Goal: Task Accomplishment & Management: Complete application form

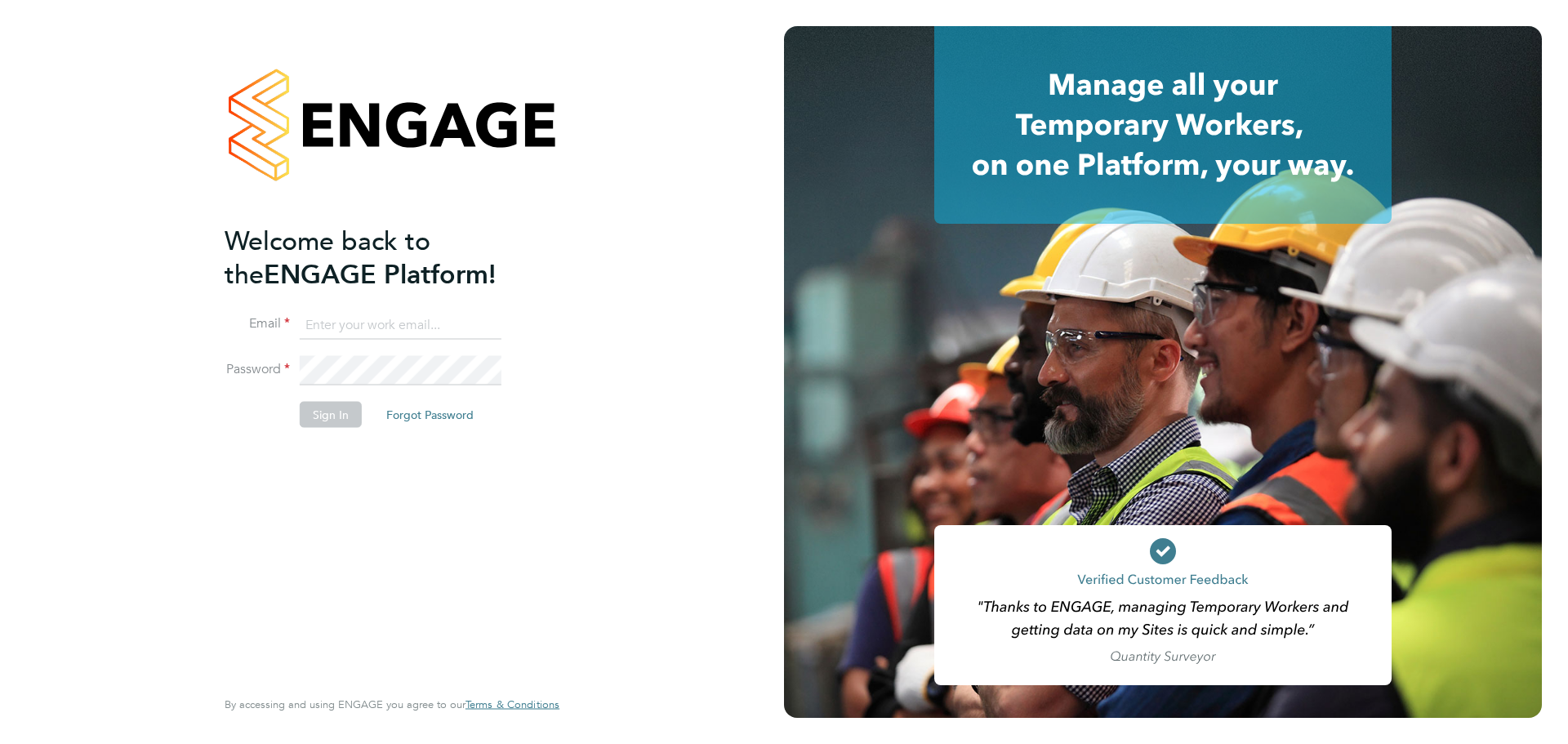
type input "[EMAIL_ADDRESS][DOMAIN_NAME]"
click at [341, 415] on button "Sign In" at bounding box center [331, 414] width 62 height 26
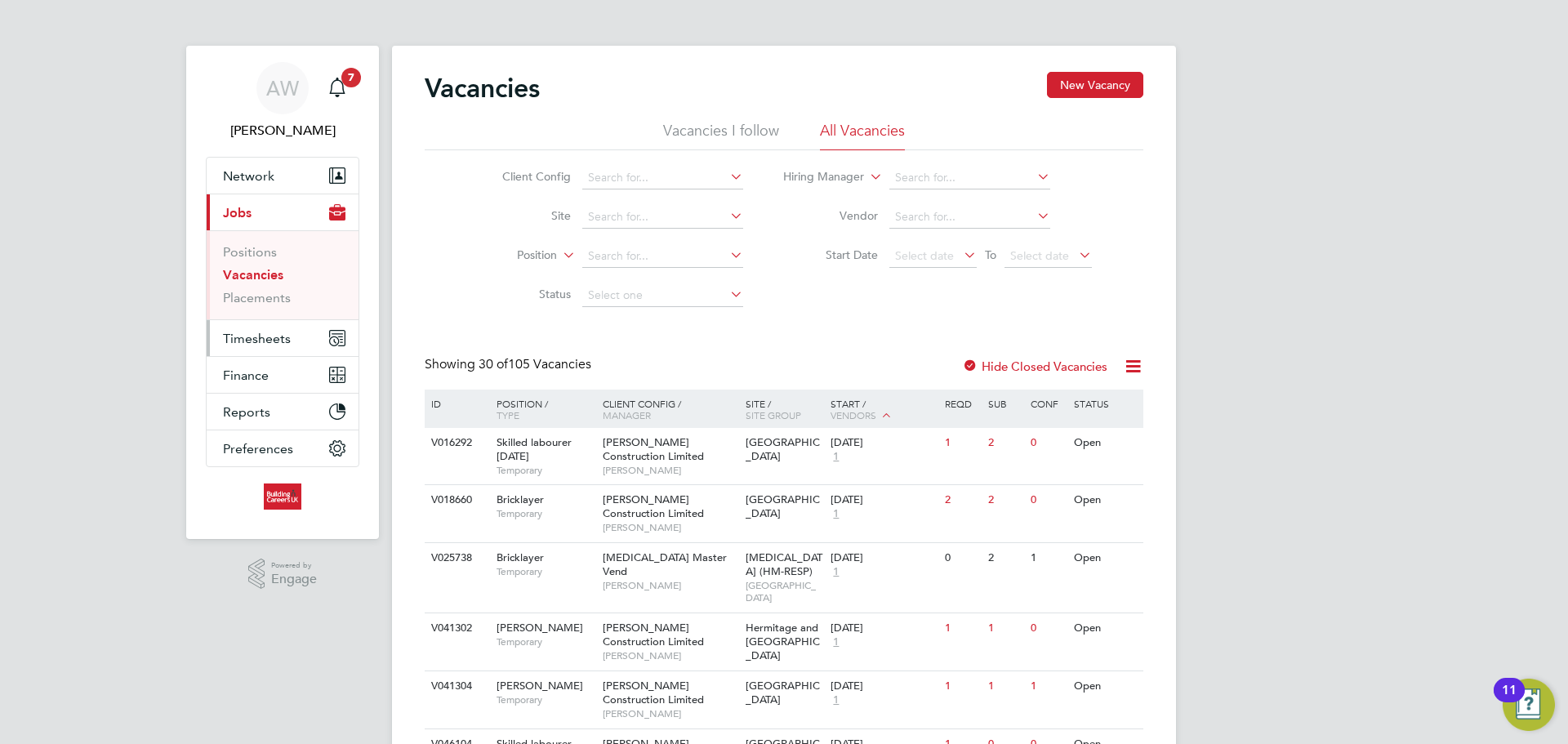
click at [289, 353] on button "Timesheets" at bounding box center [282, 338] width 152 height 36
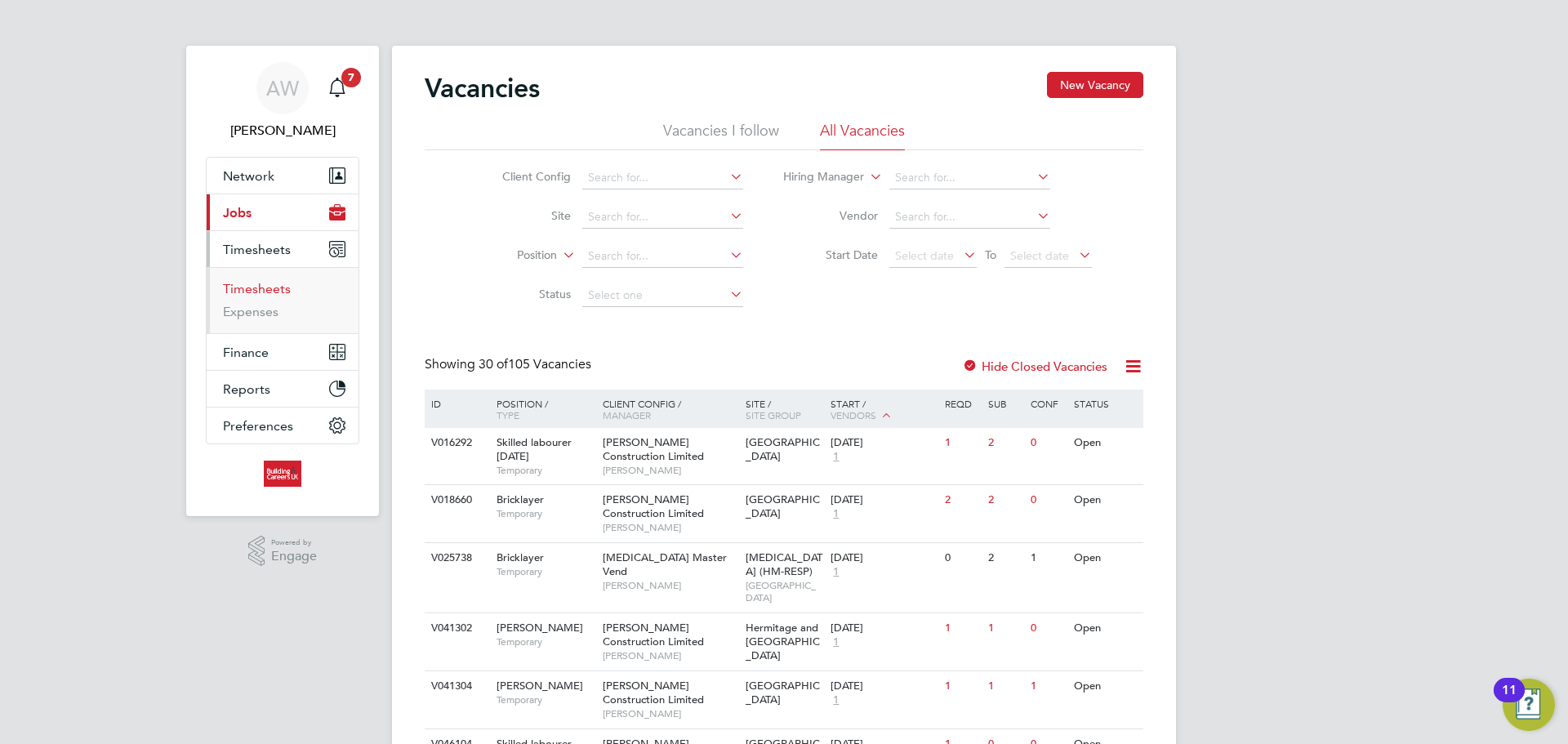
click at [266, 289] on link "Timesheets" at bounding box center [257, 288] width 68 height 16
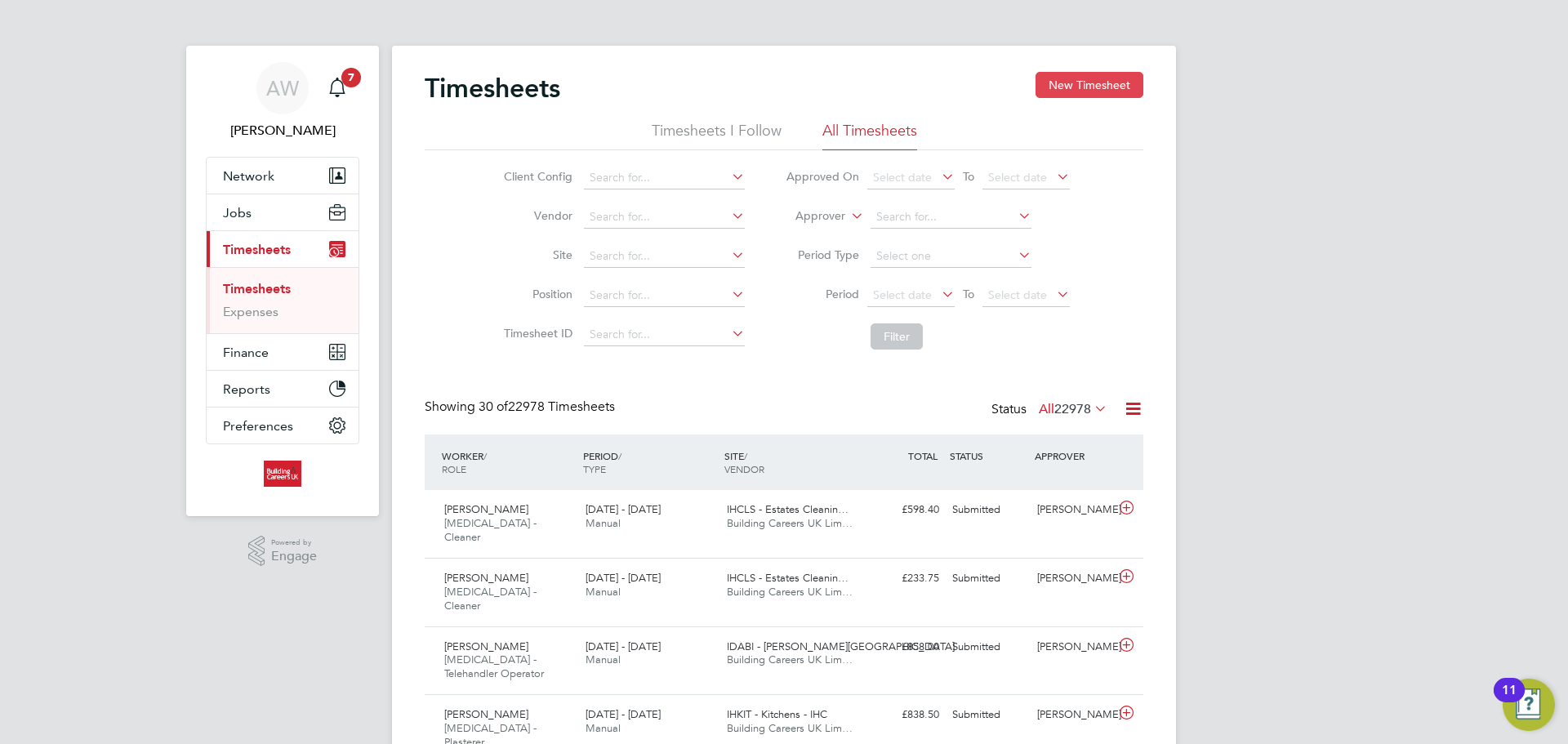
click at [1092, 94] on button "New Timesheet" at bounding box center [1089, 85] width 107 height 26
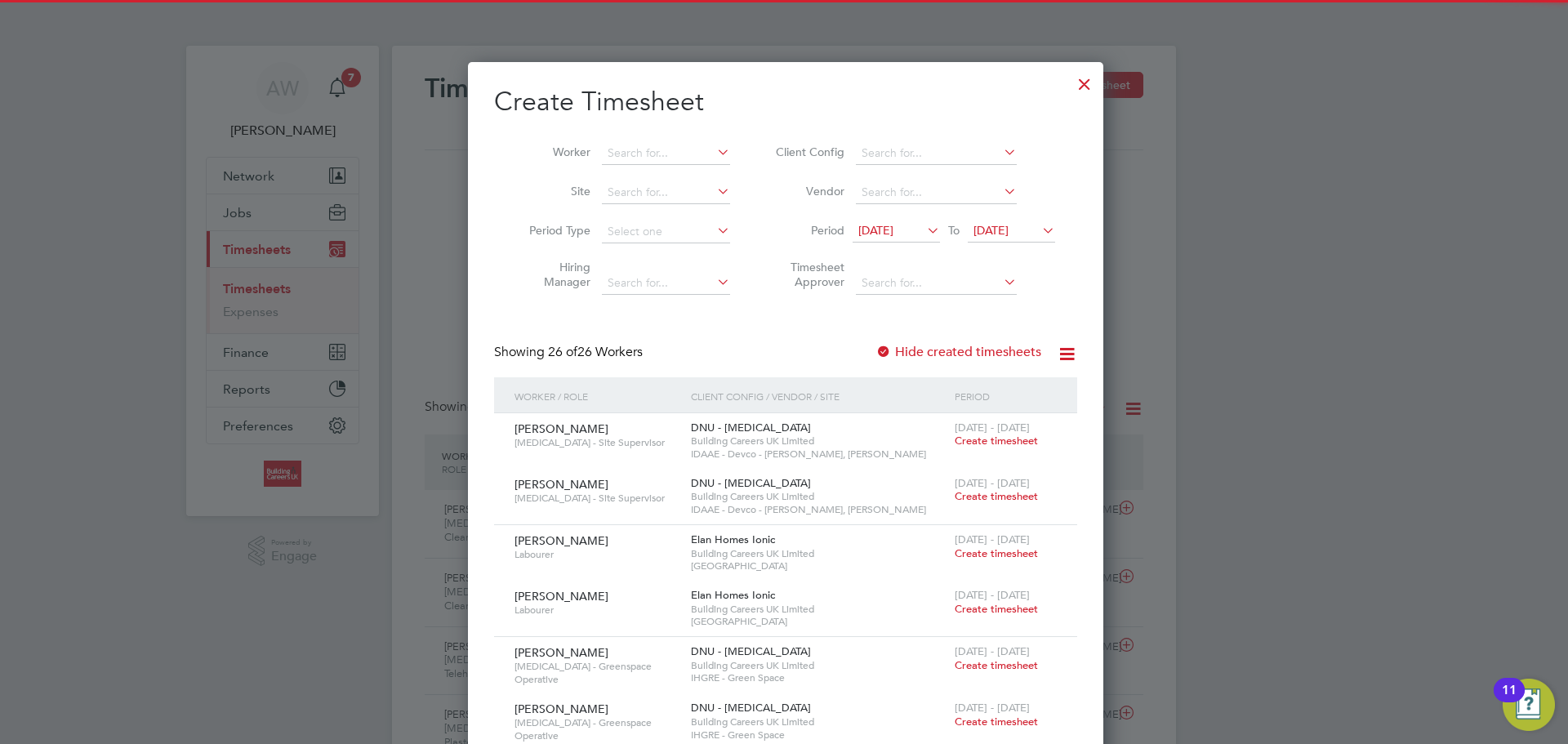
click at [648, 129] on div "Worker Site Period Type Hiring Manager Client Config Vendor Period 15 Sep 2025 …" at bounding box center [785, 214] width 583 height 177
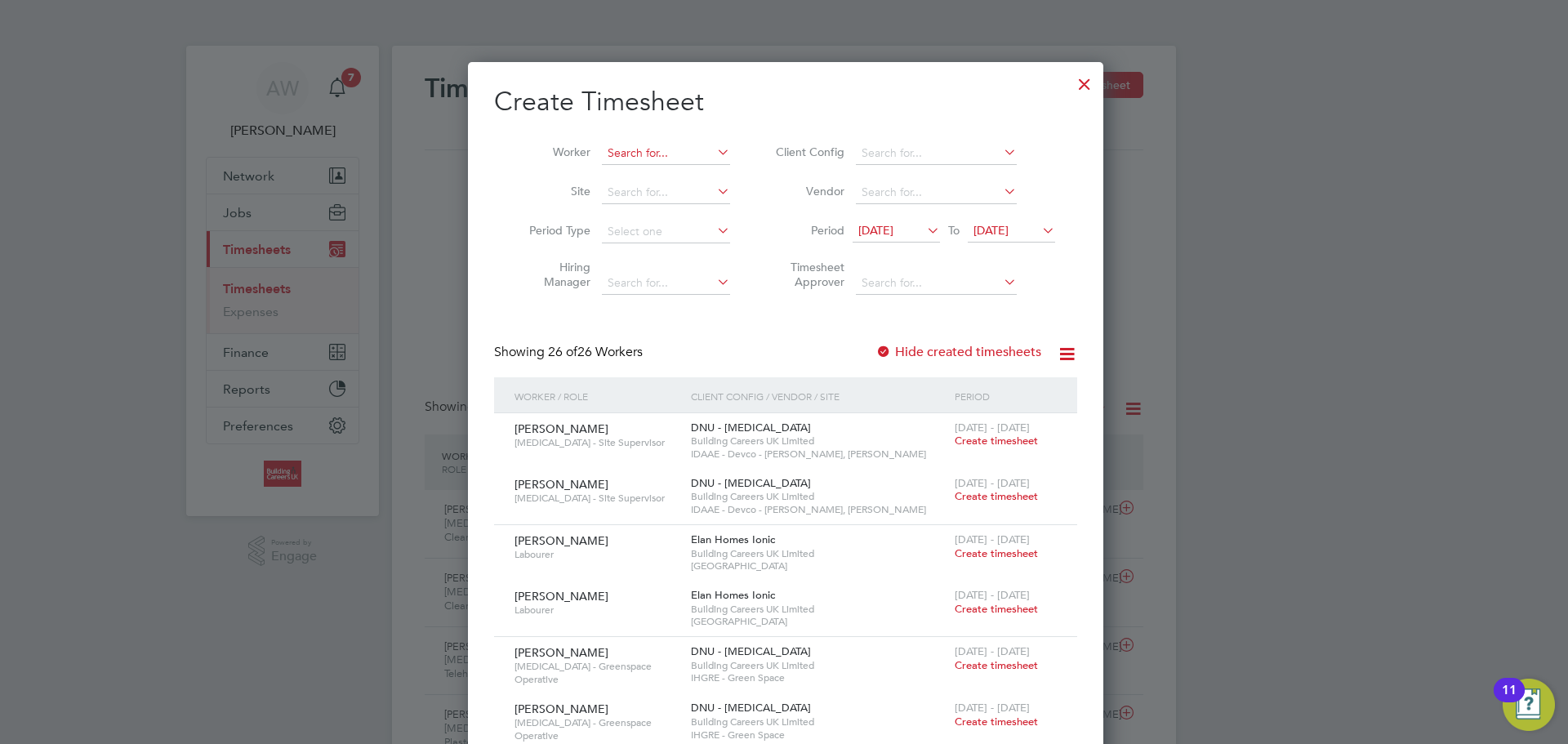
click at [650, 147] on input at bounding box center [666, 153] width 128 height 23
click at [703, 179] on b "Lee" at bounding box center [750, 175] width 94 height 14
type input "[PERSON_NAME]"
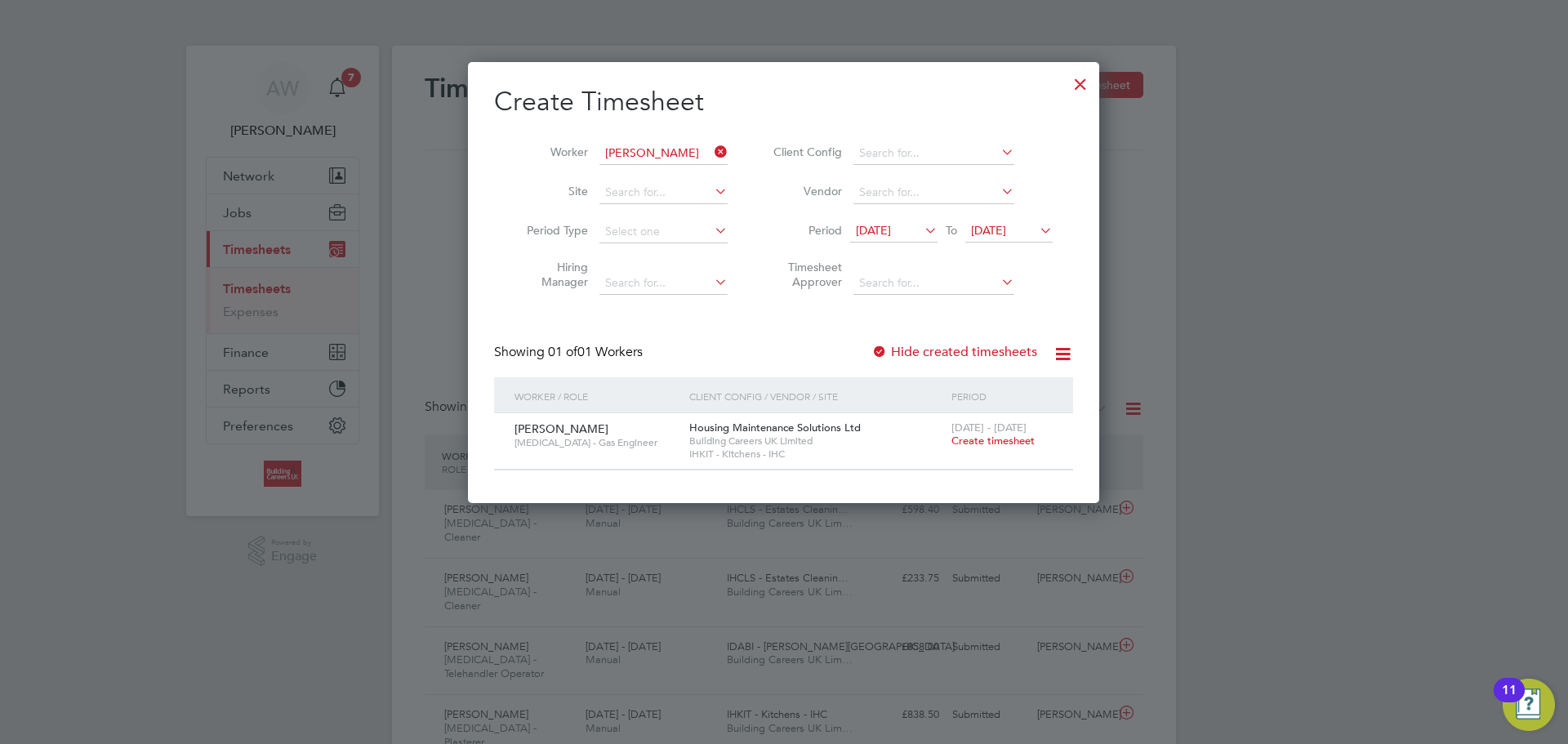
click at [976, 444] on span "Create timesheet" at bounding box center [994, 440] width 84 height 14
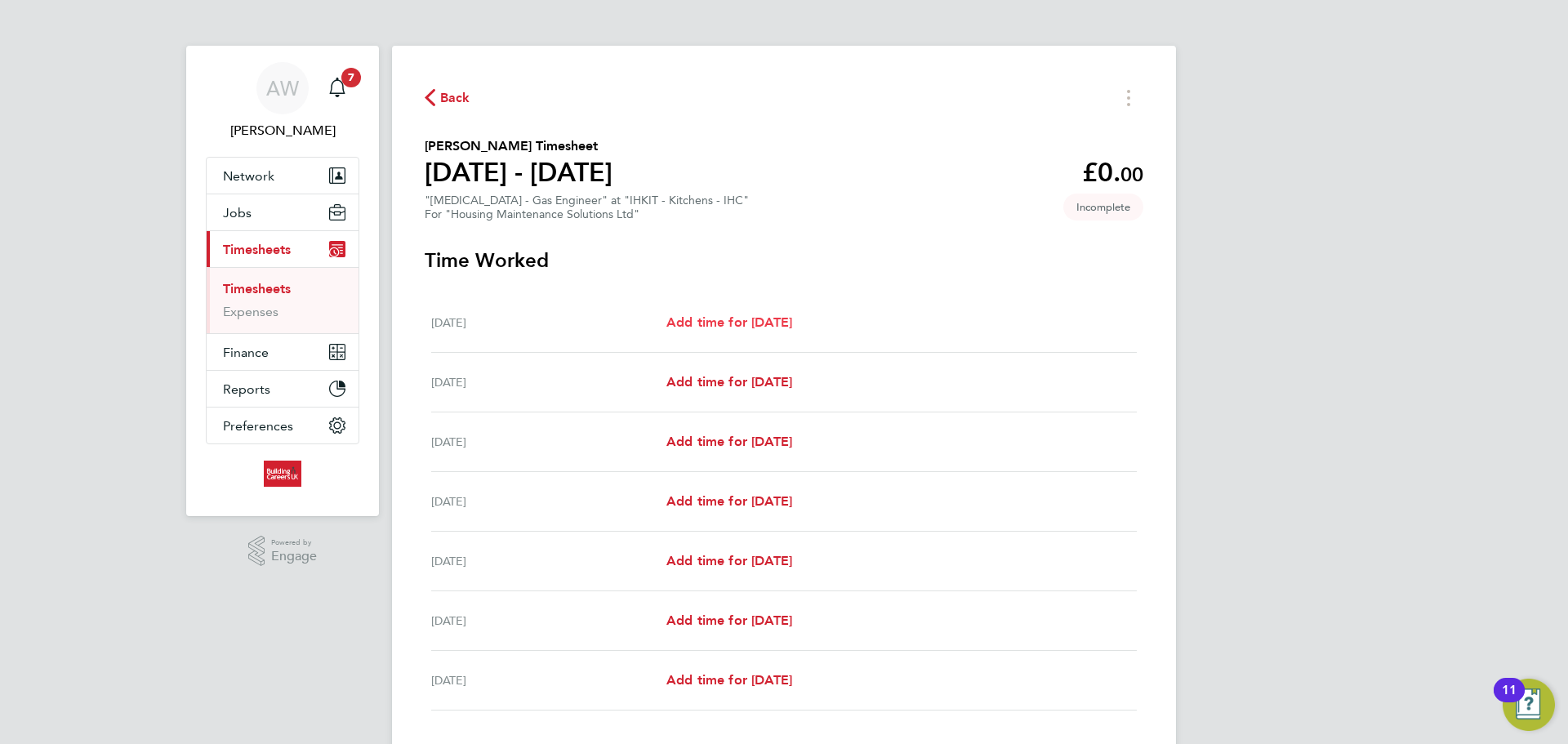
click at [711, 317] on span "Add time for Mon 22 Sep" at bounding box center [729, 322] width 126 height 16
select select "30"
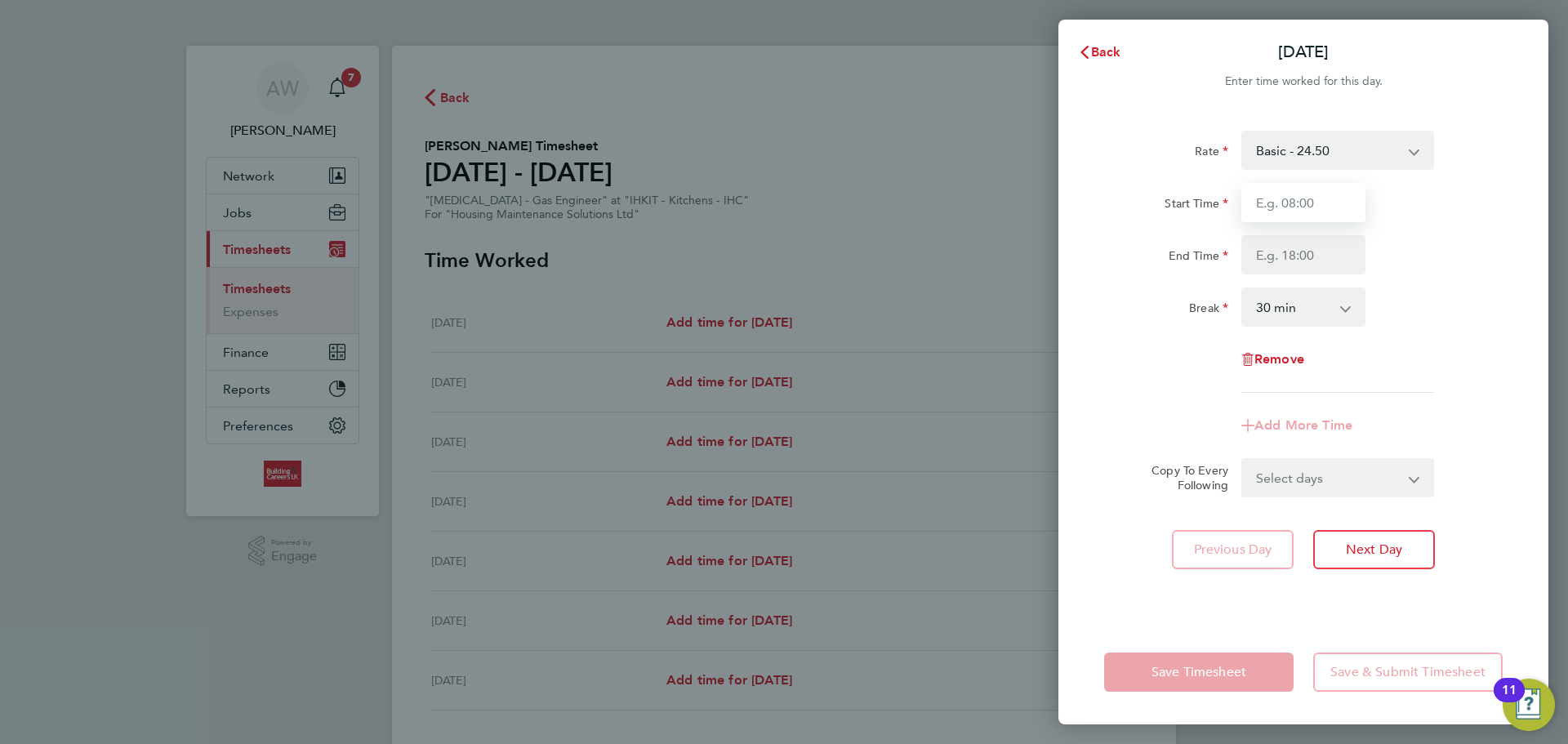
click at [1324, 192] on input "Start Time" at bounding box center [1303, 203] width 124 height 39
type input "08:00"
drag, startPoint x: 1330, startPoint y: 272, endPoint x: 1332, endPoint y: 260, distance: 12.2
click at [1330, 272] on input "End Time" at bounding box center [1303, 255] width 124 height 39
type input "16:30"
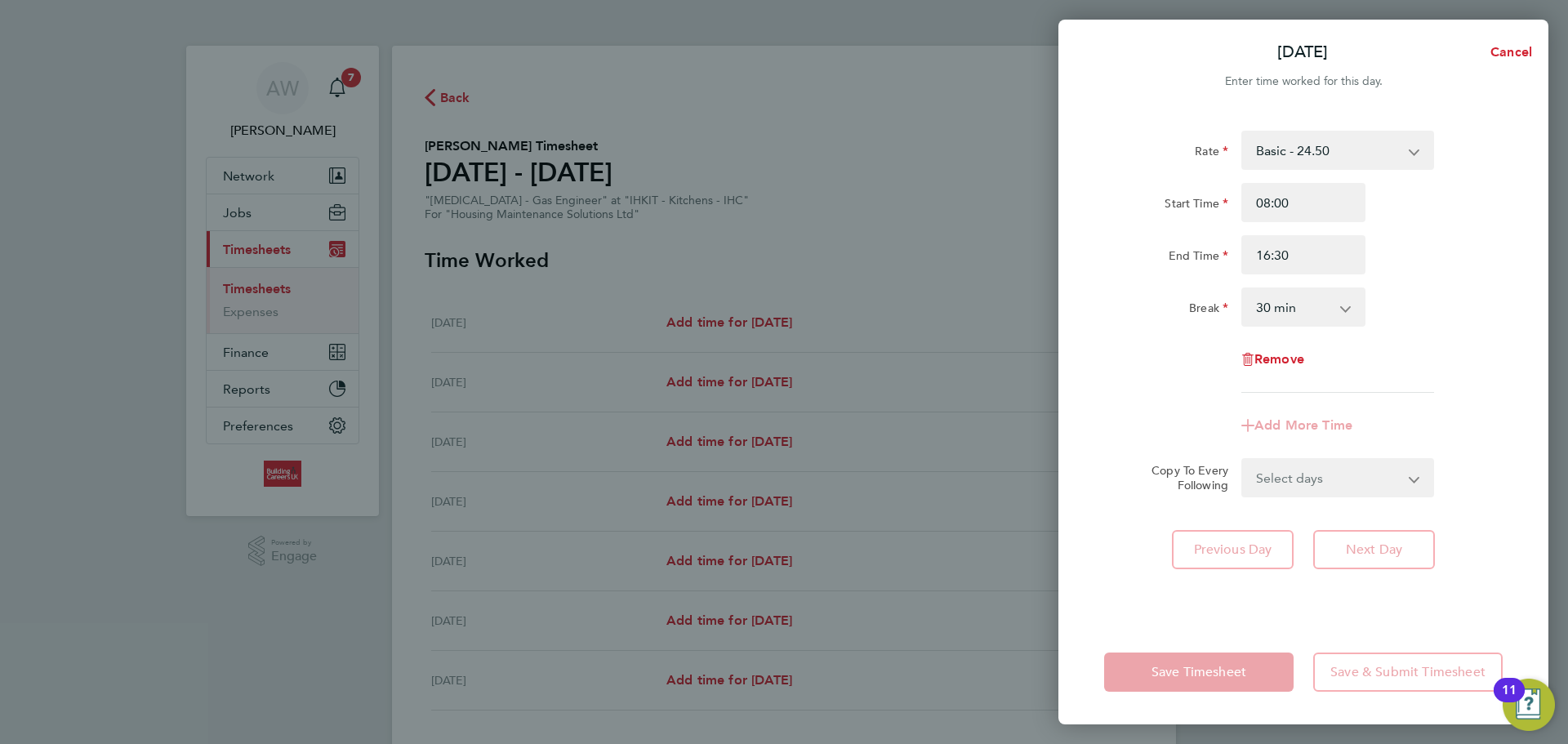
click at [1347, 506] on div "Rate Basic - 24.50 Start Time 08:00 End Time 16:30 Break 0 min 15 min 30 min 45…" at bounding box center [1303, 365] width 490 height 509
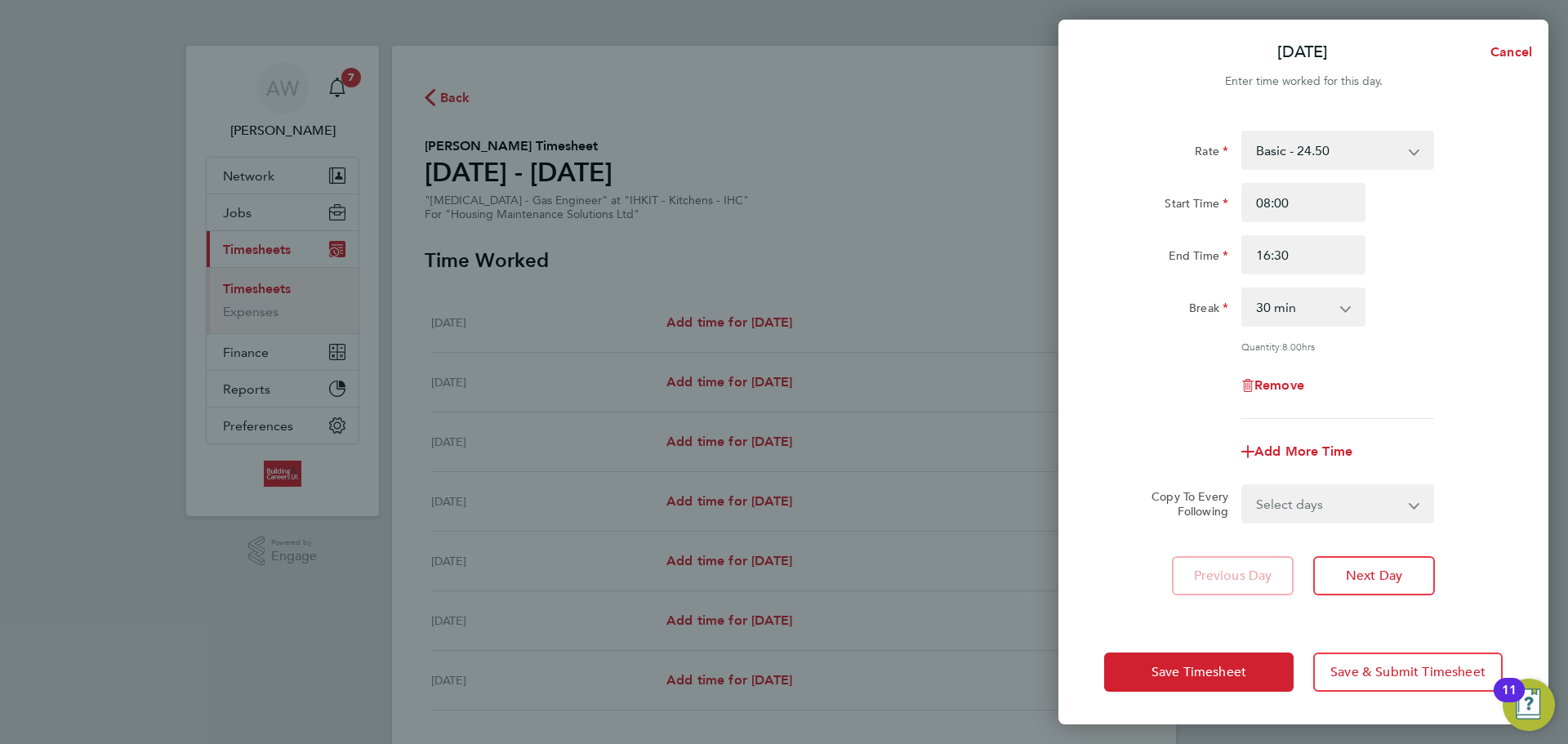
click at [1341, 486] on select "Select days Day Weekday (Mon-Fri) Weekend (Sat-Sun) Tuesday Wednesday Thursday …" at bounding box center [1328, 504] width 171 height 36
select select "TUE"
click at [1243, 486] on select "Select days Day Weekday (Mon-Fri) Weekend (Sat-Sun) Tuesday Wednesday Thursday …" at bounding box center [1328, 504] width 171 height 36
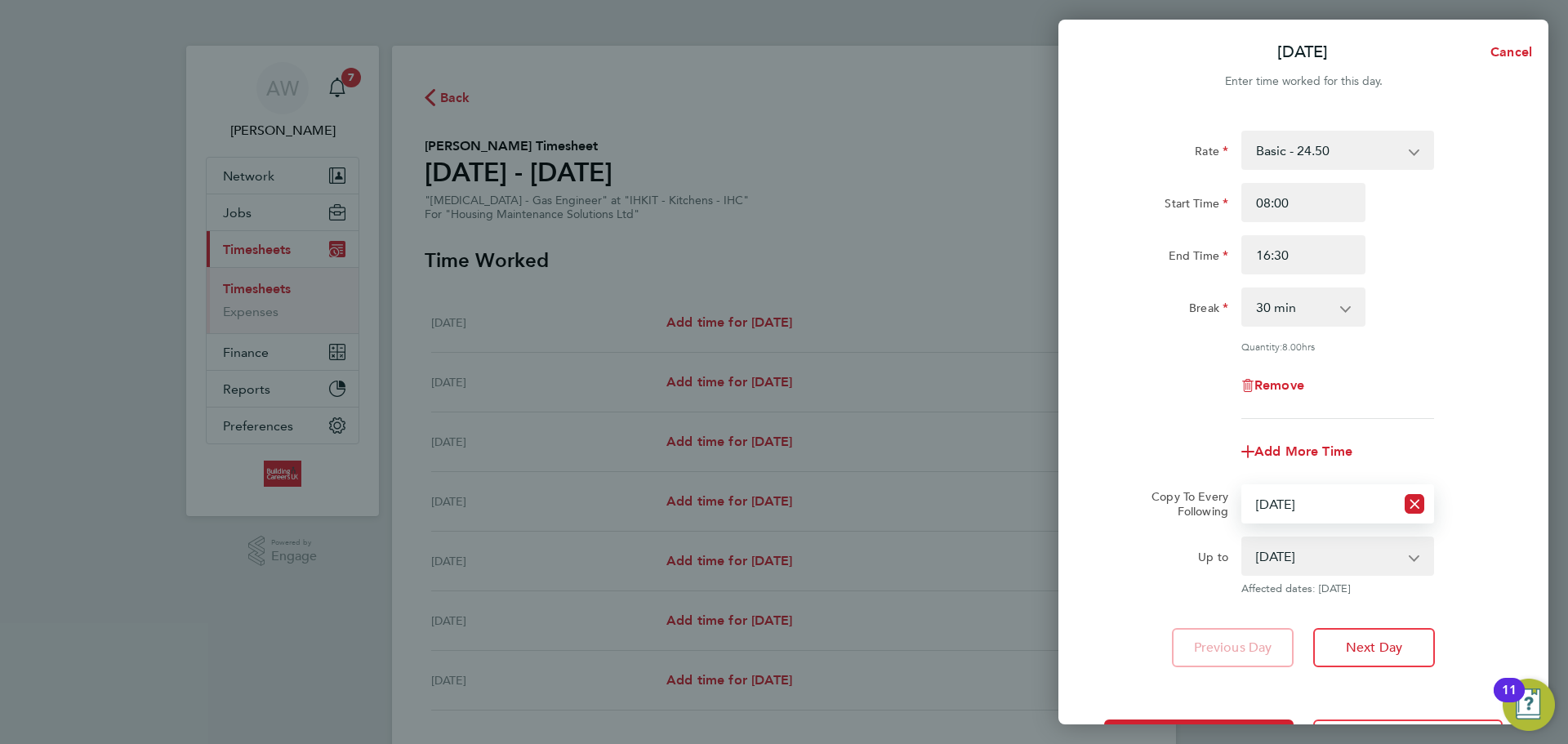
click at [1360, 559] on select "23 Sep 2025 24 Sep 2025 25 Sep 2025 26 Sep 2025 27 Sep 2025 28 Sep 2025" at bounding box center [1328, 556] width 170 height 36
select select "2025-09-26"
click at [1243, 538] on select "23 Sep 2025 24 Sep 2025 25 Sep 2025 26 Sep 2025 27 Sep 2025 28 Sep 2025" at bounding box center [1328, 556] width 170 height 36
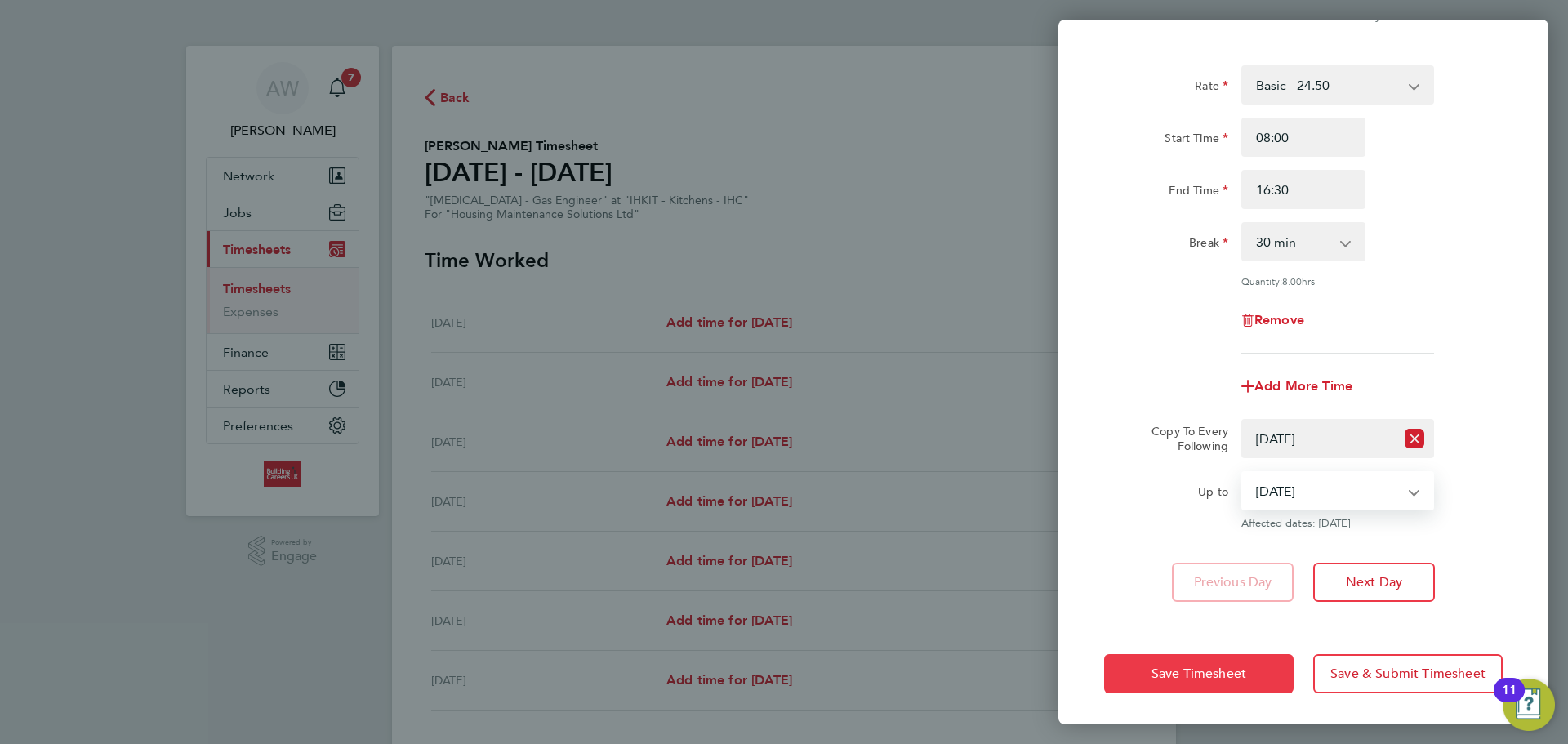
click at [1224, 682] on button "Save Timesheet" at bounding box center [1199, 673] width 190 height 39
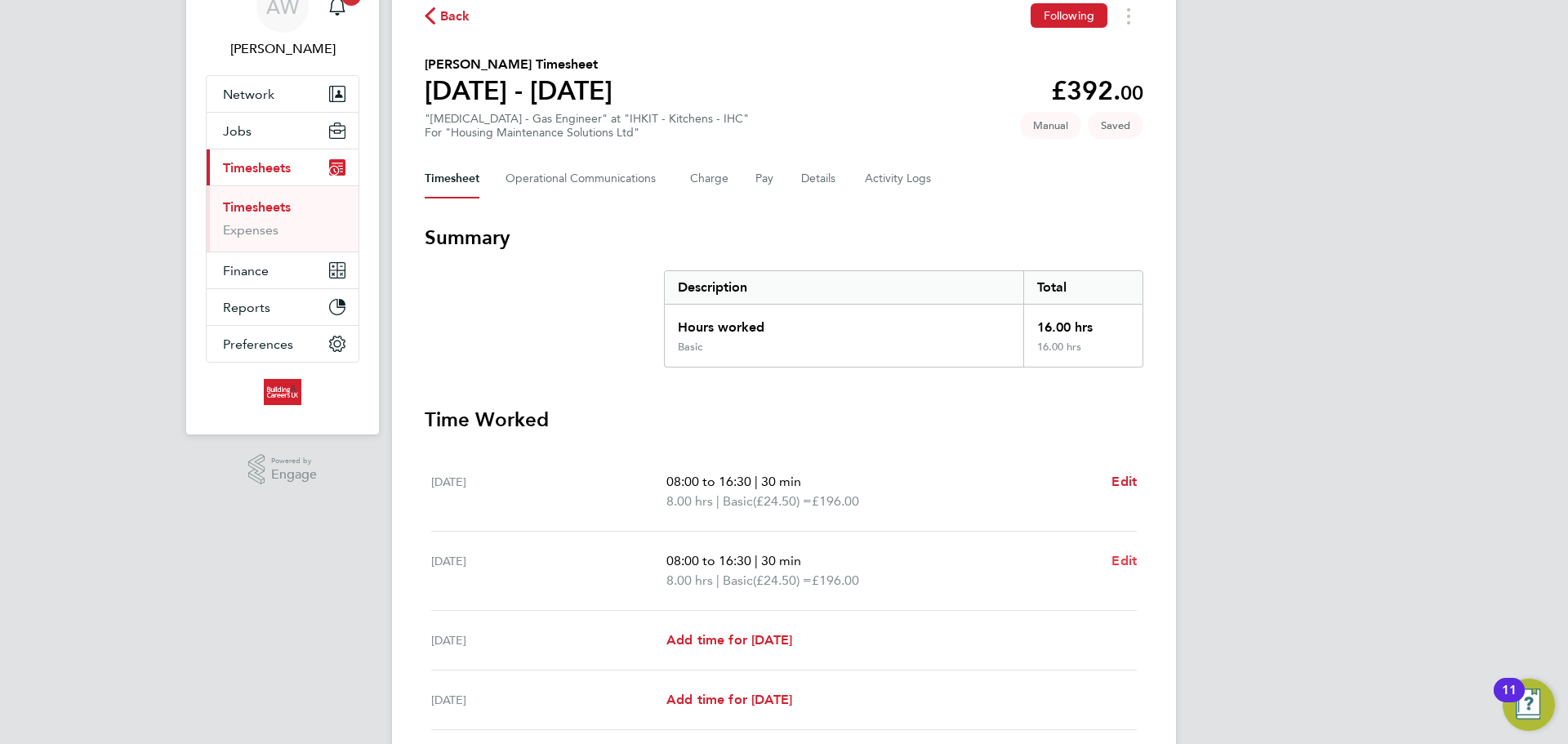
click at [1126, 560] on span "Edit" at bounding box center [1124, 560] width 25 height 16
select select "30"
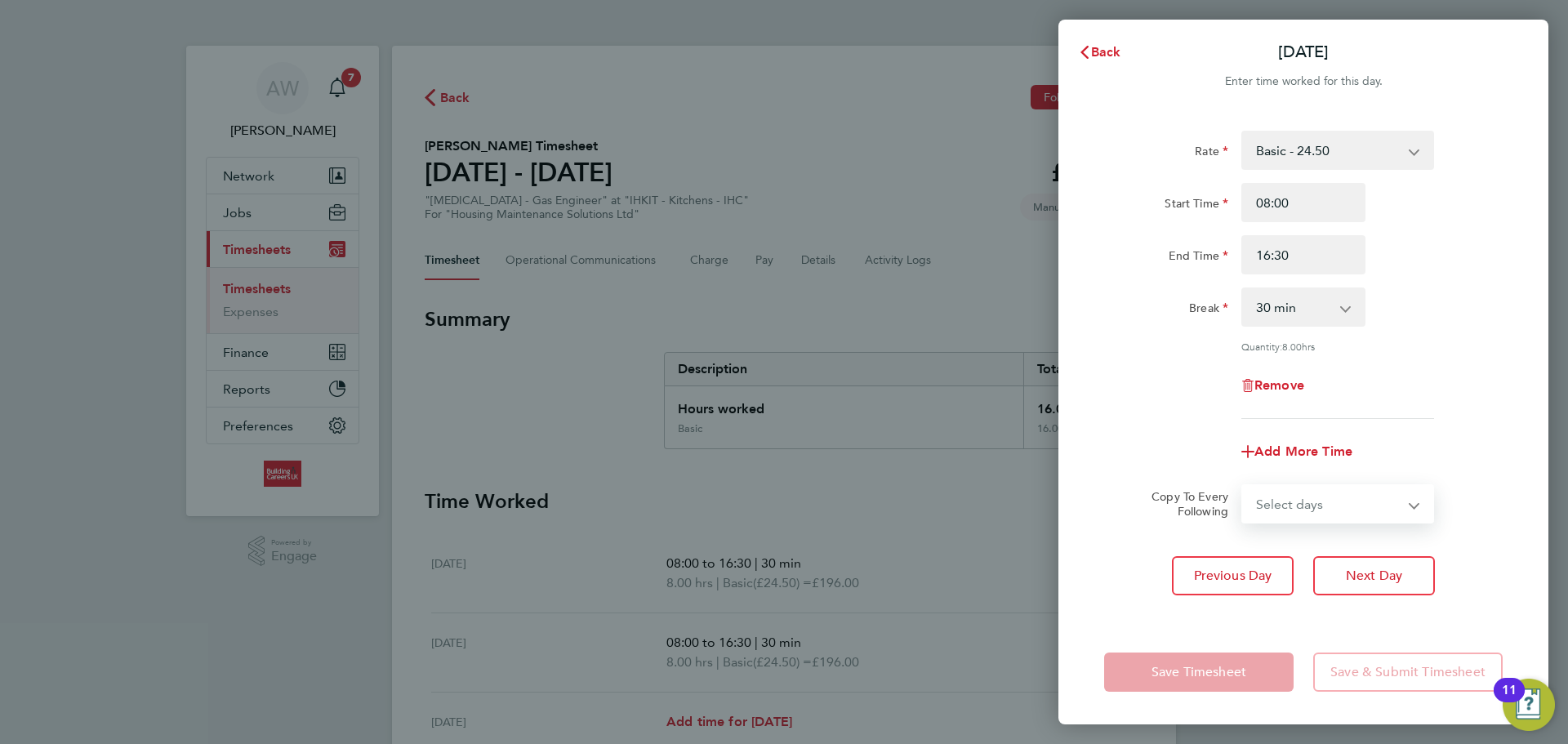
click at [1374, 508] on select "Select days Day Weekday (Mon-Fri) Weekend (Sat-Sun) Wednesday Thursday Friday S…" at bounding box center [1328, 504] width 171 height 36
select select "WED"
click at [1243, 486] on select "Select days Day Weekday (Mon-Fri) Weekend (Sat-Sun) Wednesday Thursday Friday S…" at bounding box center [1328, 504] width 171 height 36
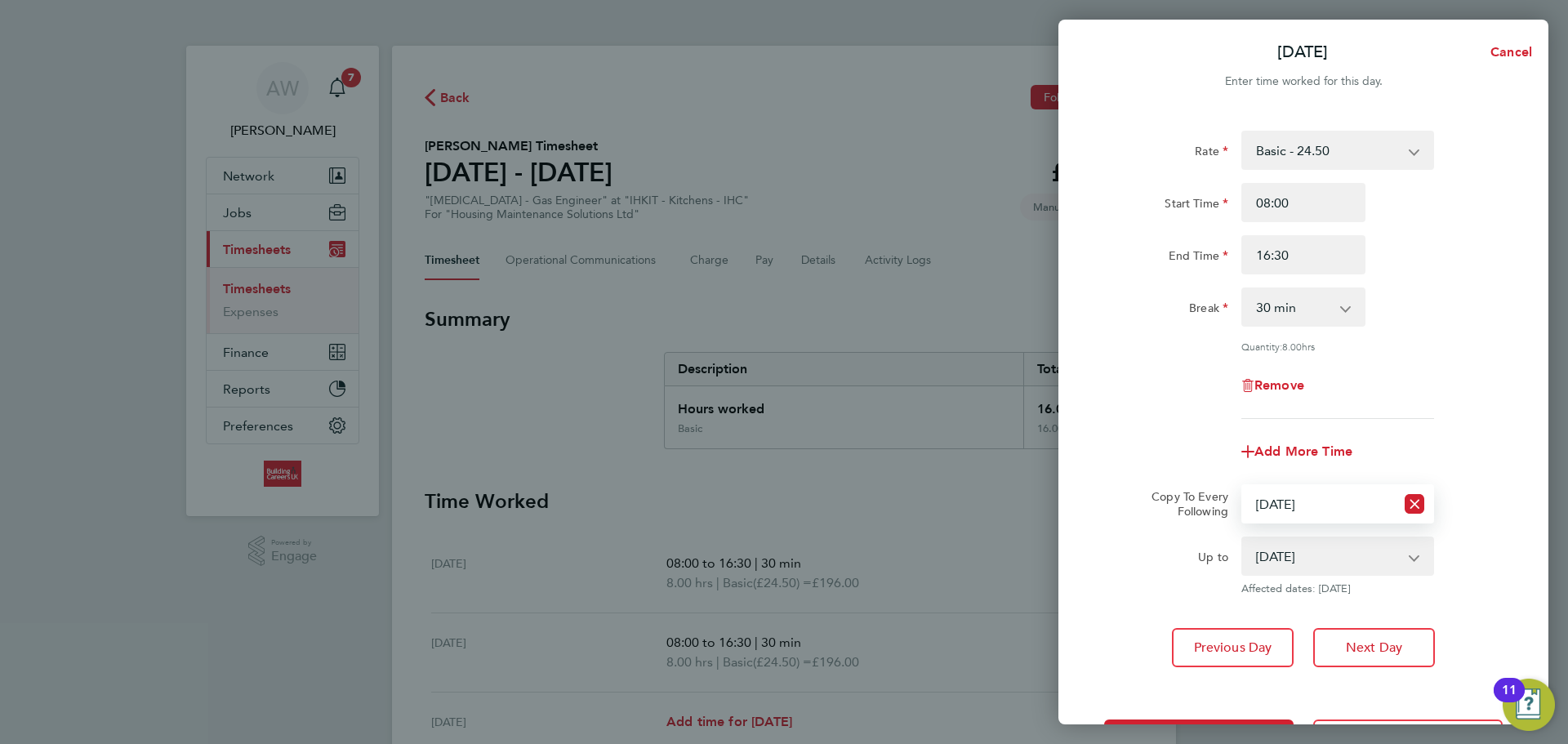
click at [1330, 569] on select "24 Sep 2025 25 Sep 2025 26 Sep 2025 27 Sep 2025 28 Sep 2025" at bounding box center [1328, 556] width 170 height 36
select select "2025-09-27"
click at [1243, 538] on select "24 Sep 2025 25 Sep 2025 26 Sep 2025 27 Sep 2025 28 Sep 2025" at bounding box center [1328, 556] width 170 height 36
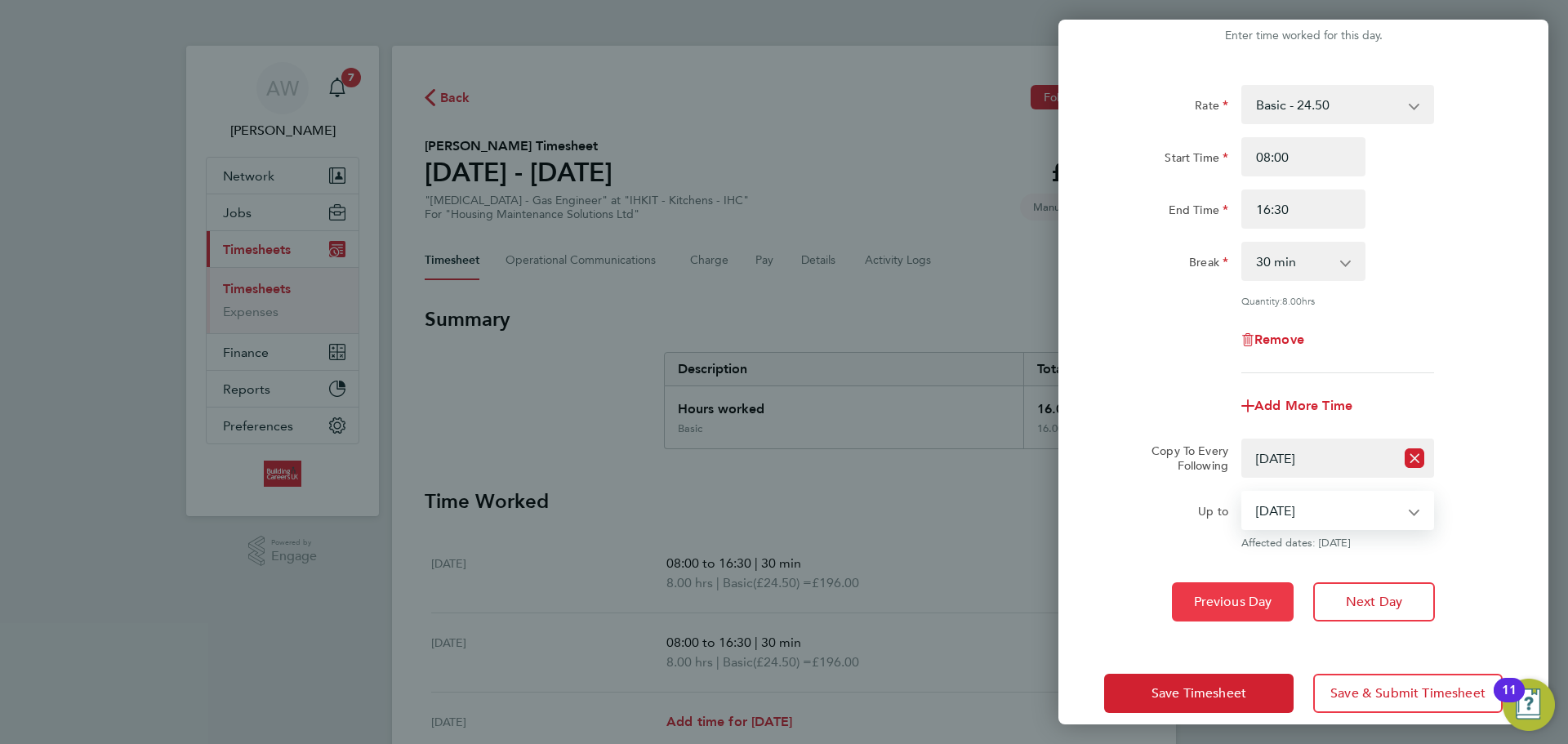
scroll to position [66, 0]
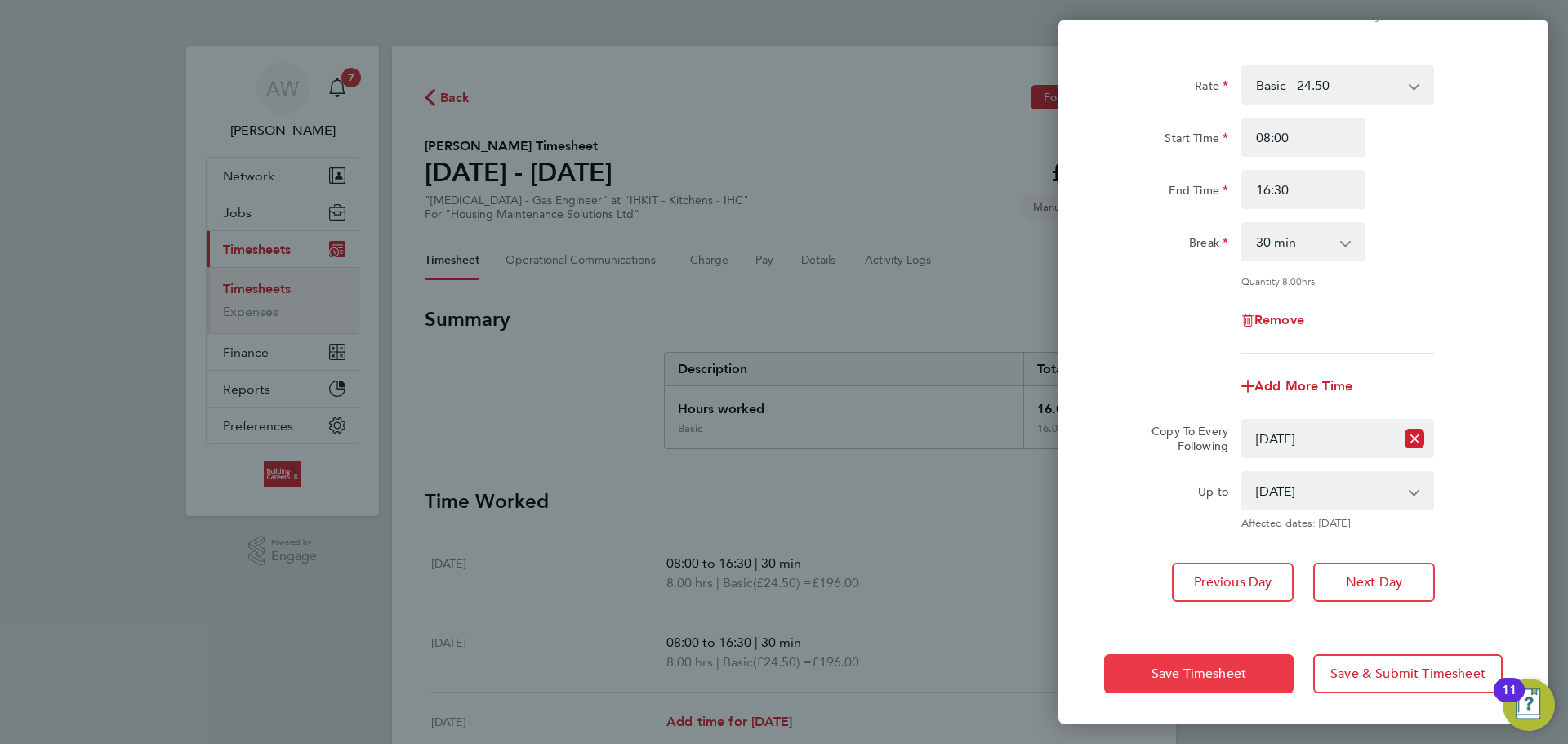
click at [1231, 675] on span "Save Timesheet" at bounding box center [1199, 673] width 94 height 16
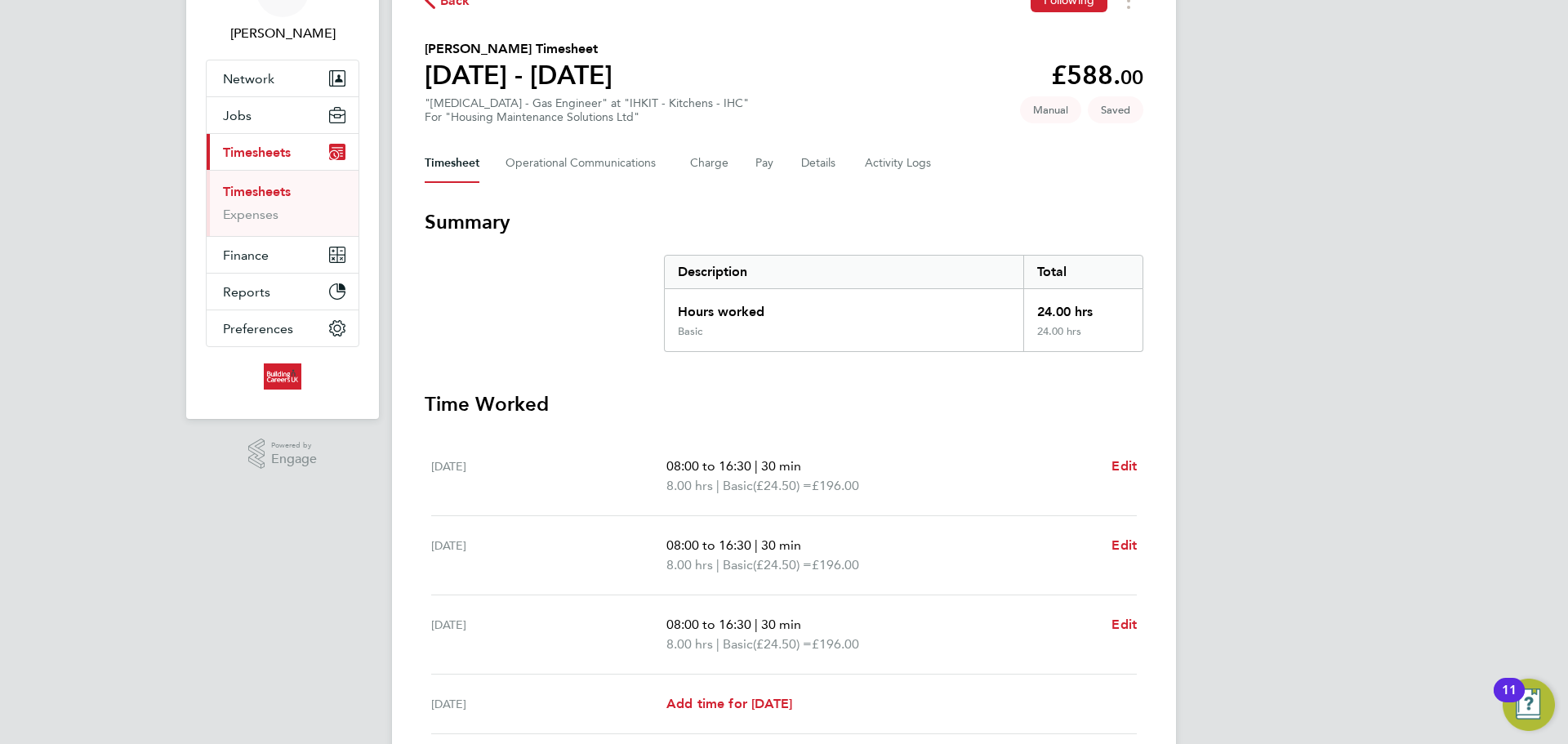
scroll to position [245, 0]
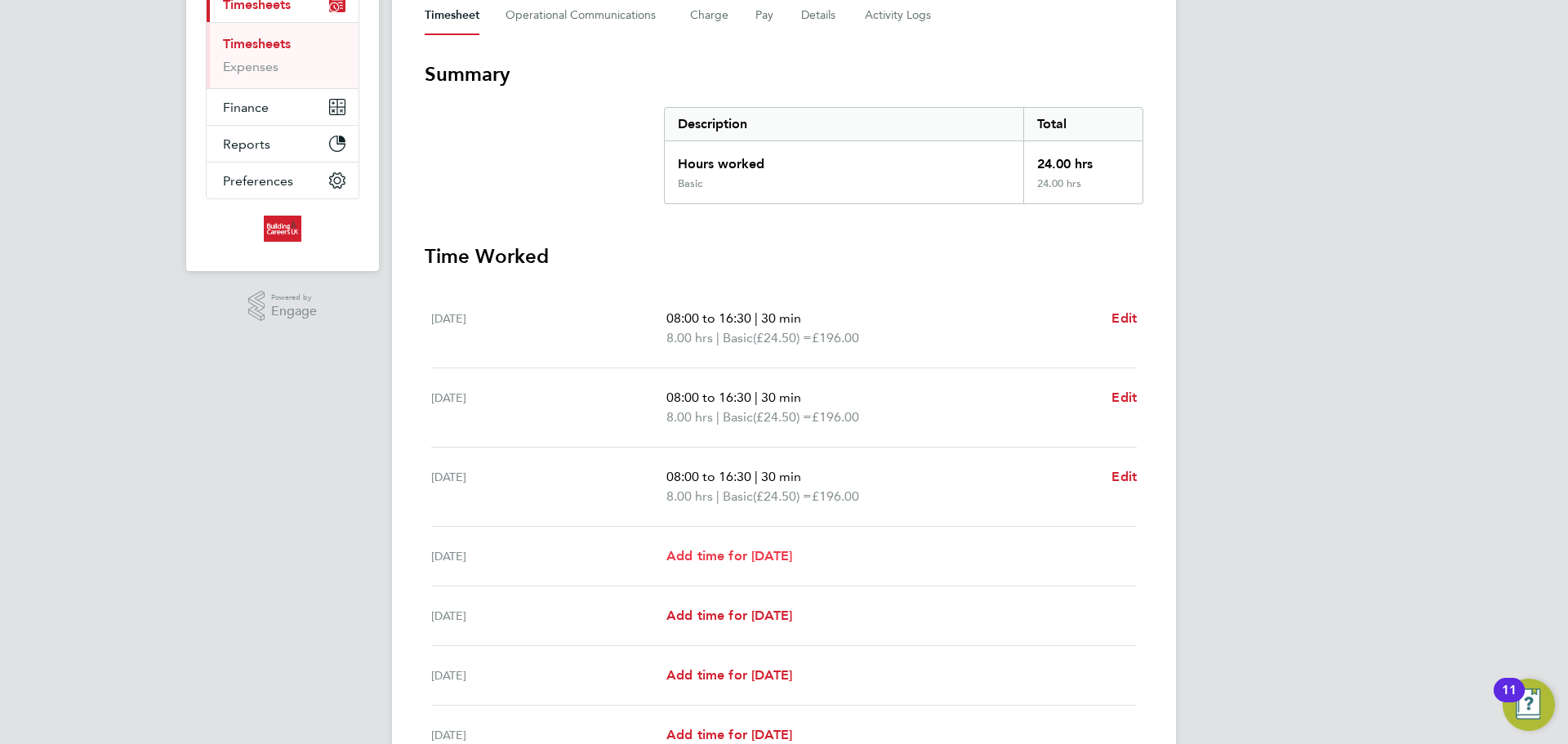
click at [763, 551] on span "Add time for Thu 25 Sep" at bounding box center [729, 555] width 126 height 16
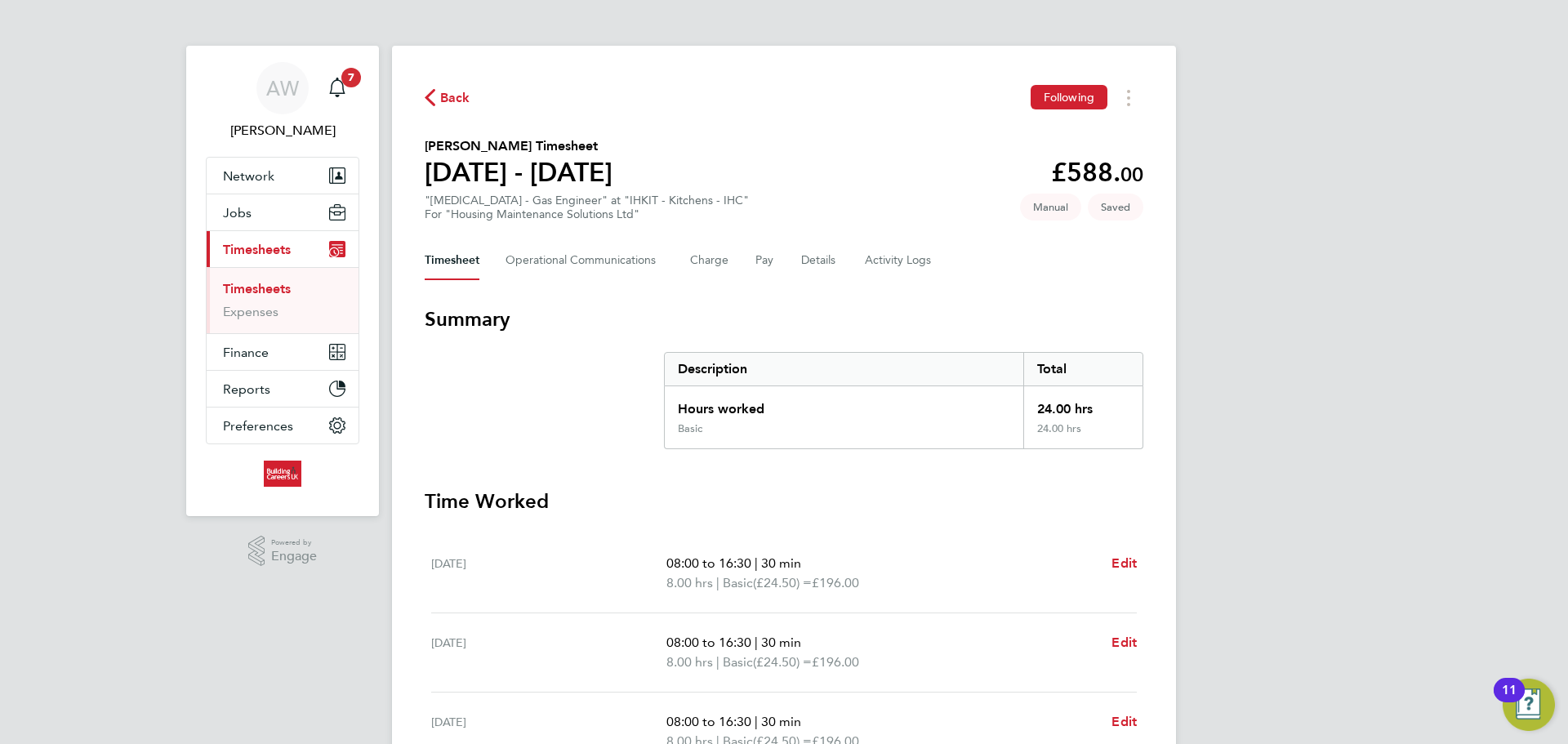
select select "30"
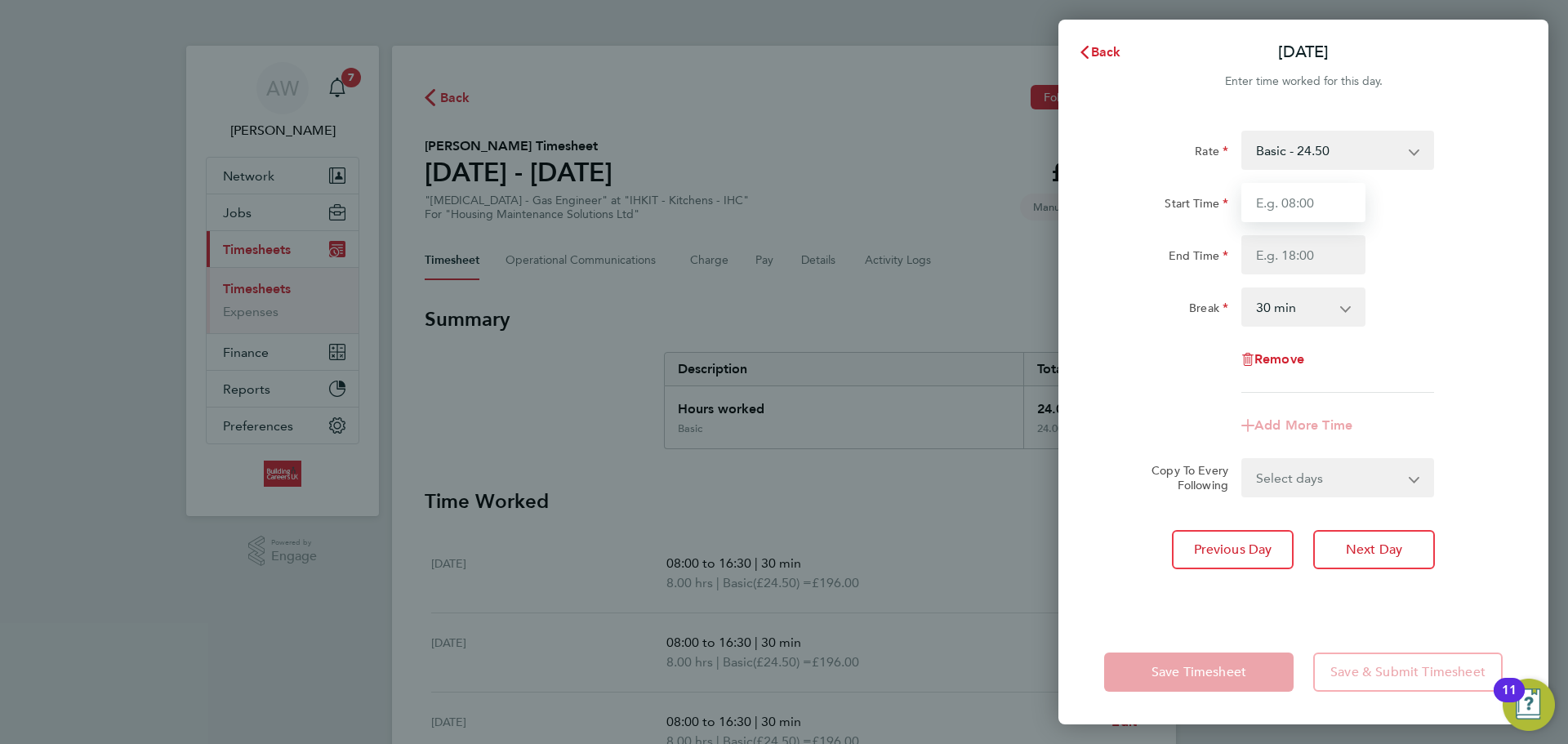
click at [1326, 214] on input "Start Time" at bounding box center [1303, 203] width 124 height 39
type input "08:00"
click at [1323, 249] on input "End Time" at bounding box center [1303, 255] width 124 height 39
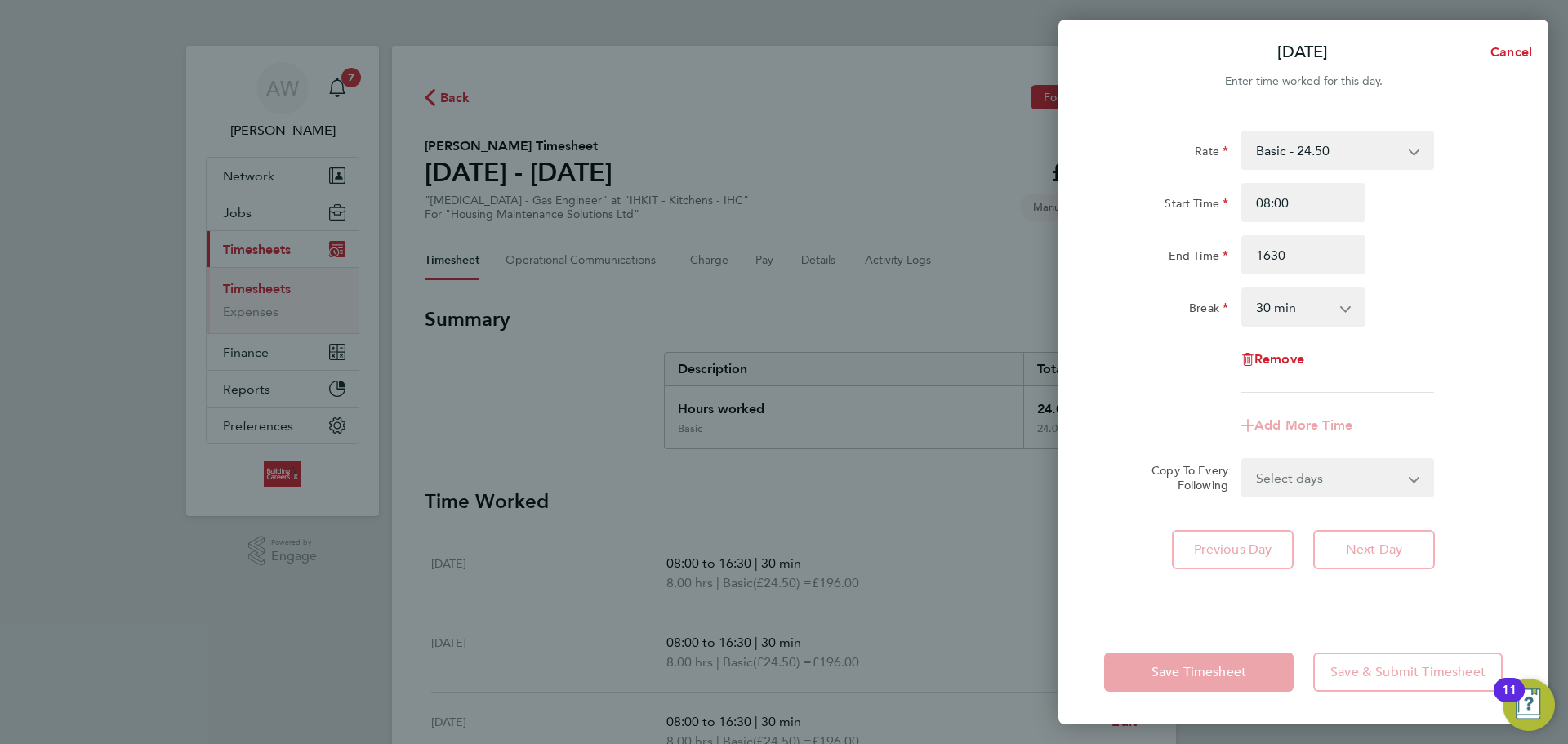
type input "16:30"
click at [1157, 623] on div "Save Timesheet Save & Submit Timesheet" at bounding box center [1303, 672] width 490 height 104
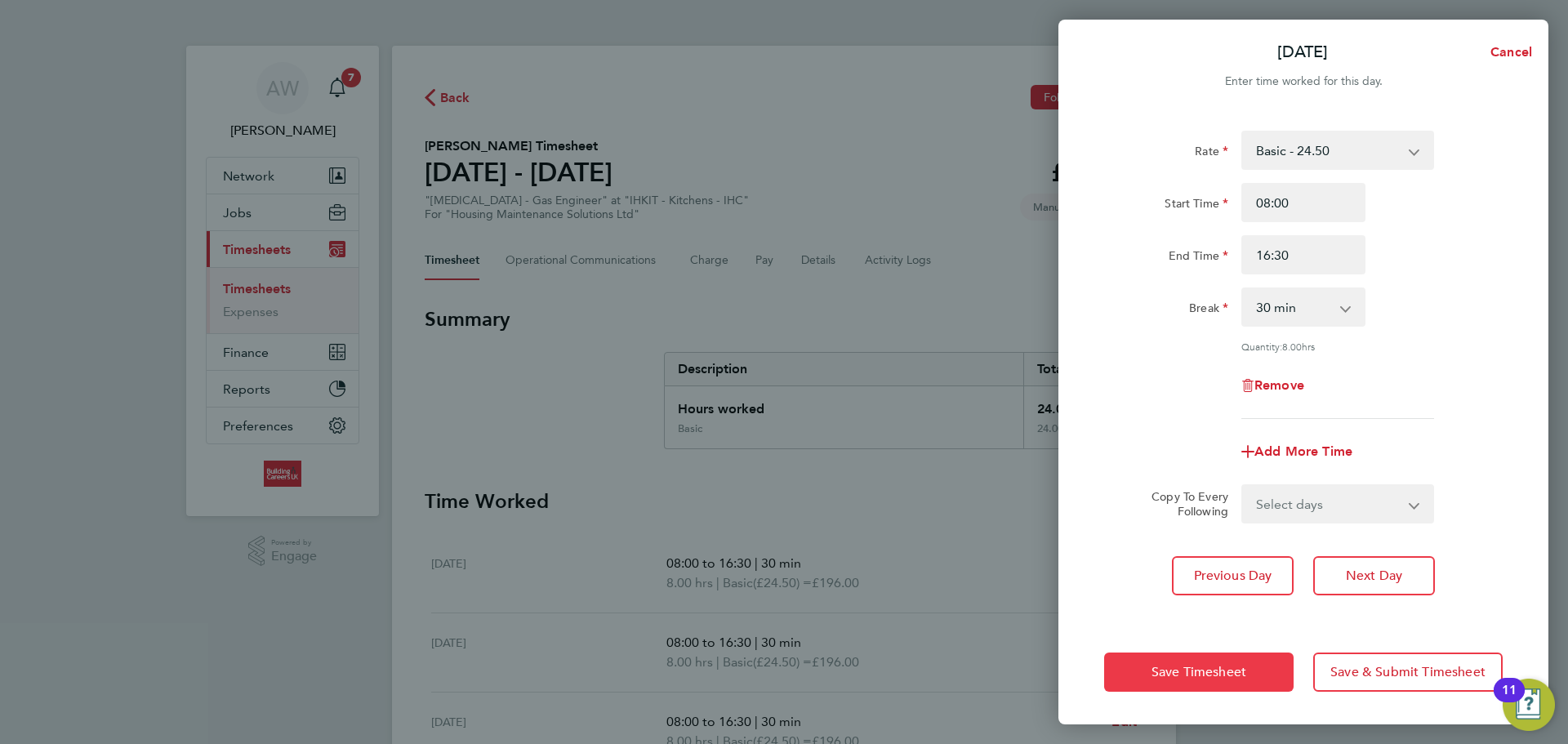
click at [1250, 658] on button "Save Timesheet" at bounding box center [1199, 672] width 190 height 39
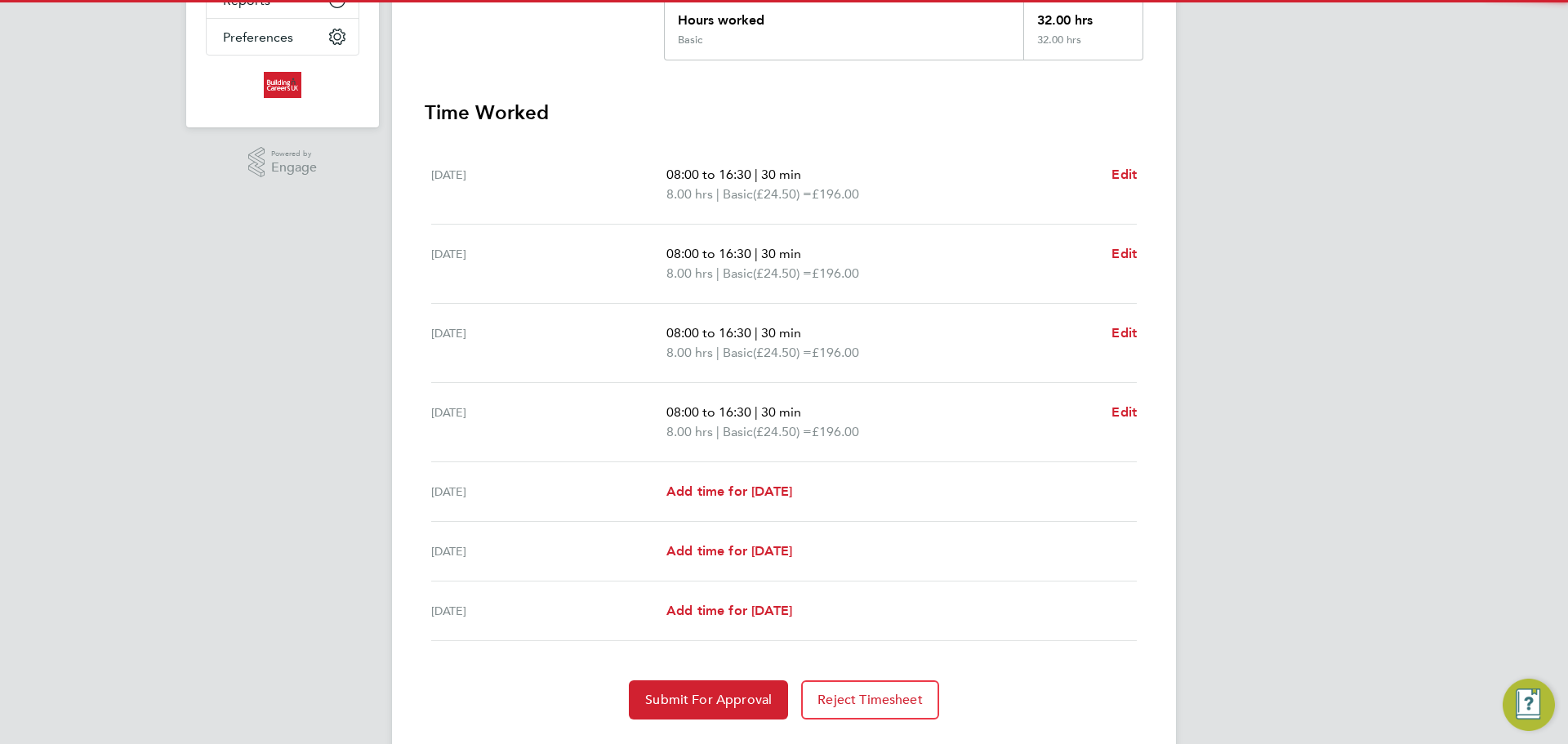
scroll to position [409, 0]
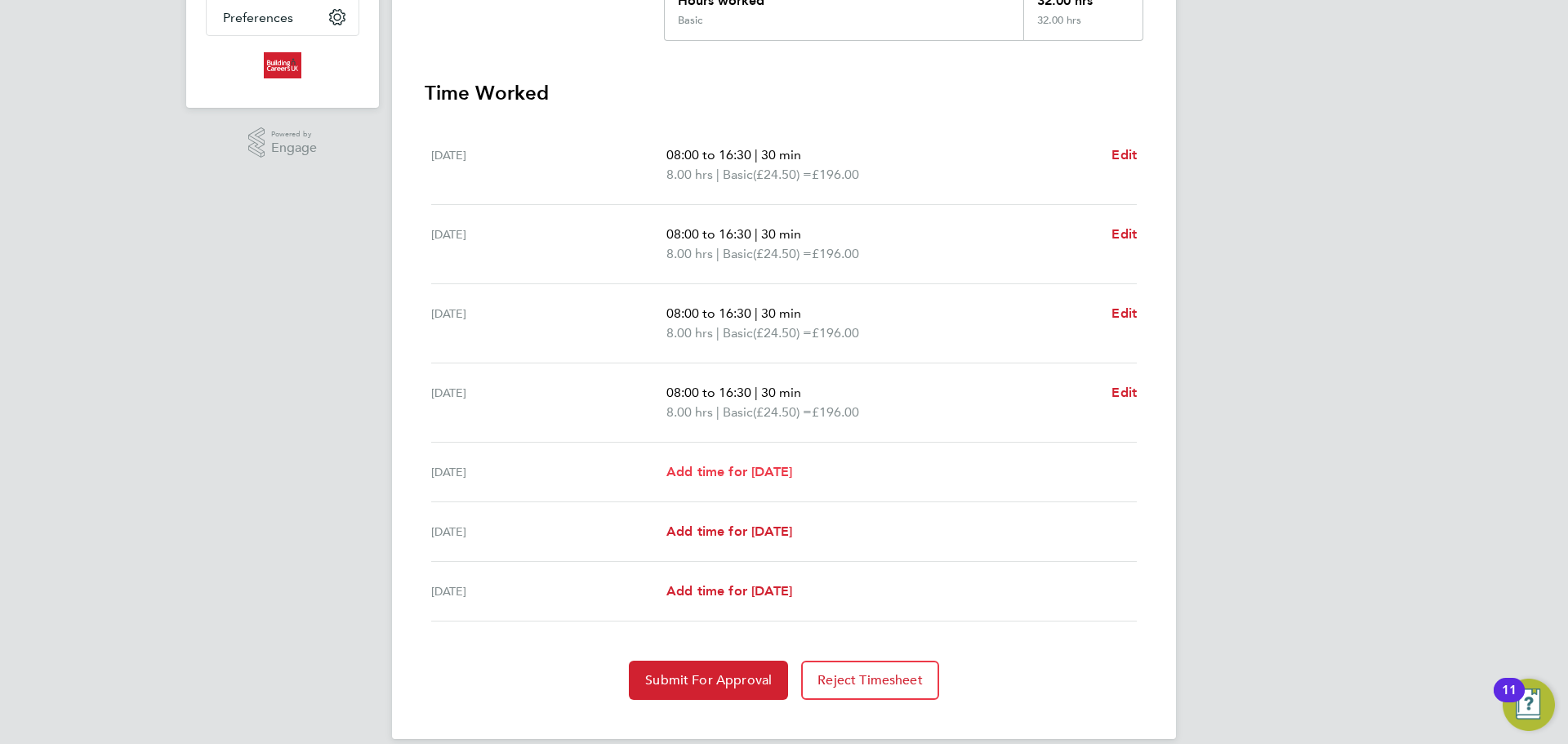
click at [778, 471] on span "Add time for Fri 26 Sep" at bounding box center [729, 471] width 126 height 16
select select "30"
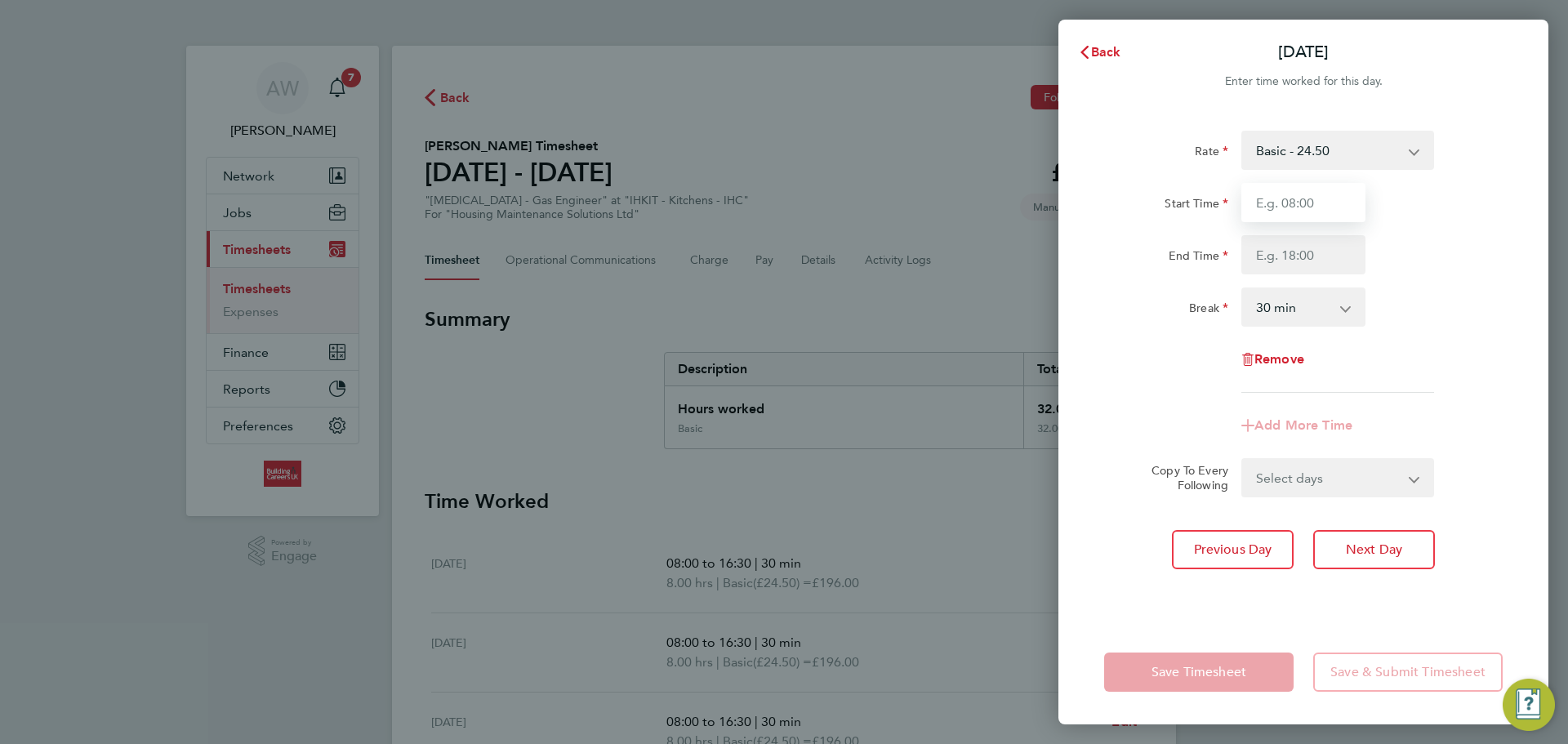
click at [1291, 200] on input "Start Time" at bounding box center [1303, 203] width 124 height 39
type input "08:00"
click at [1308, 240] on input "End Time" at bounding box center [1303, 255] width 124 height 39
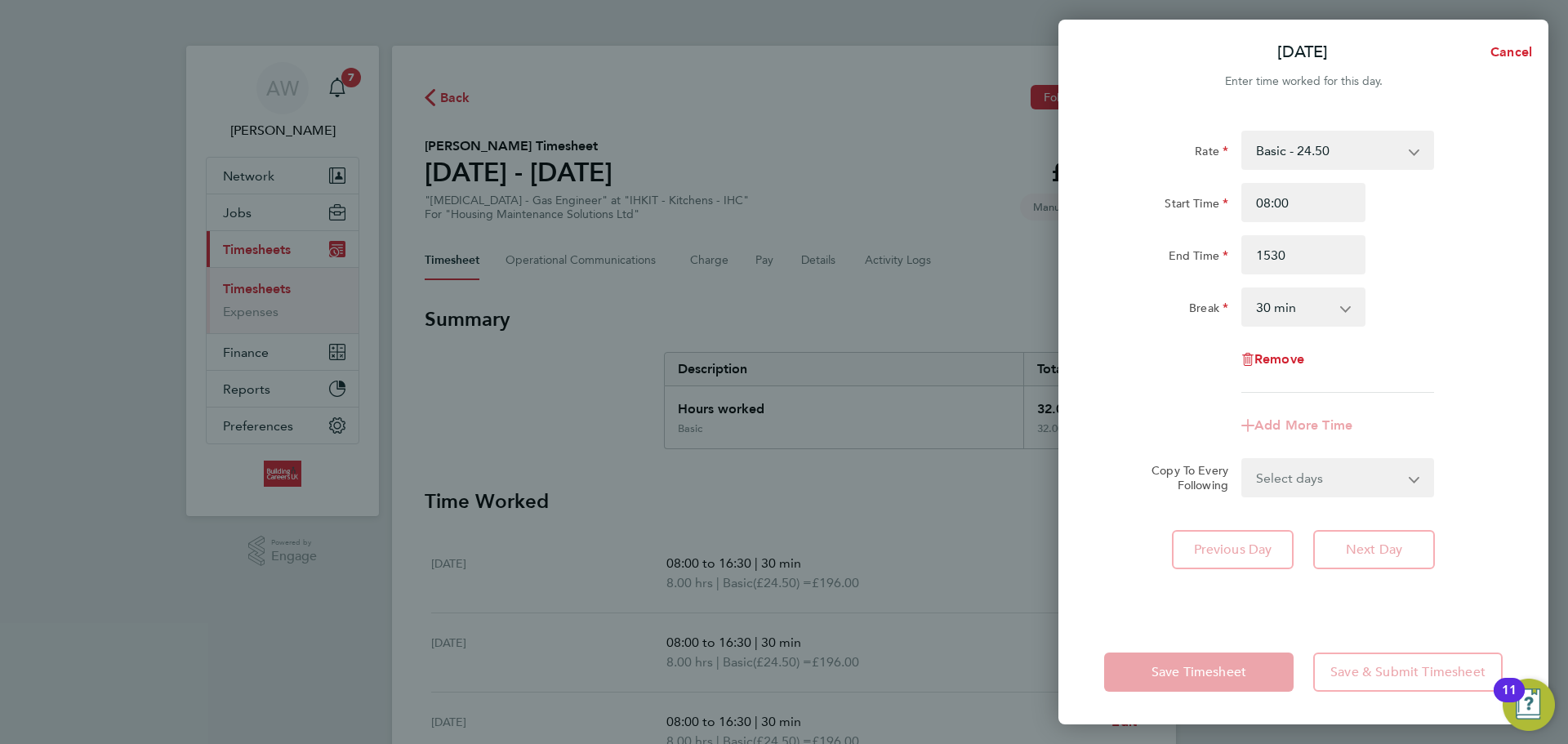
type input "15:30"
click at [1199, 617] on div "Rate Basic - 24.50 Start Time 08:00 End Time 15:30 Break 0 min 15 min 30 min 45…" at bounding box center [1303, 365] width 490 height 509
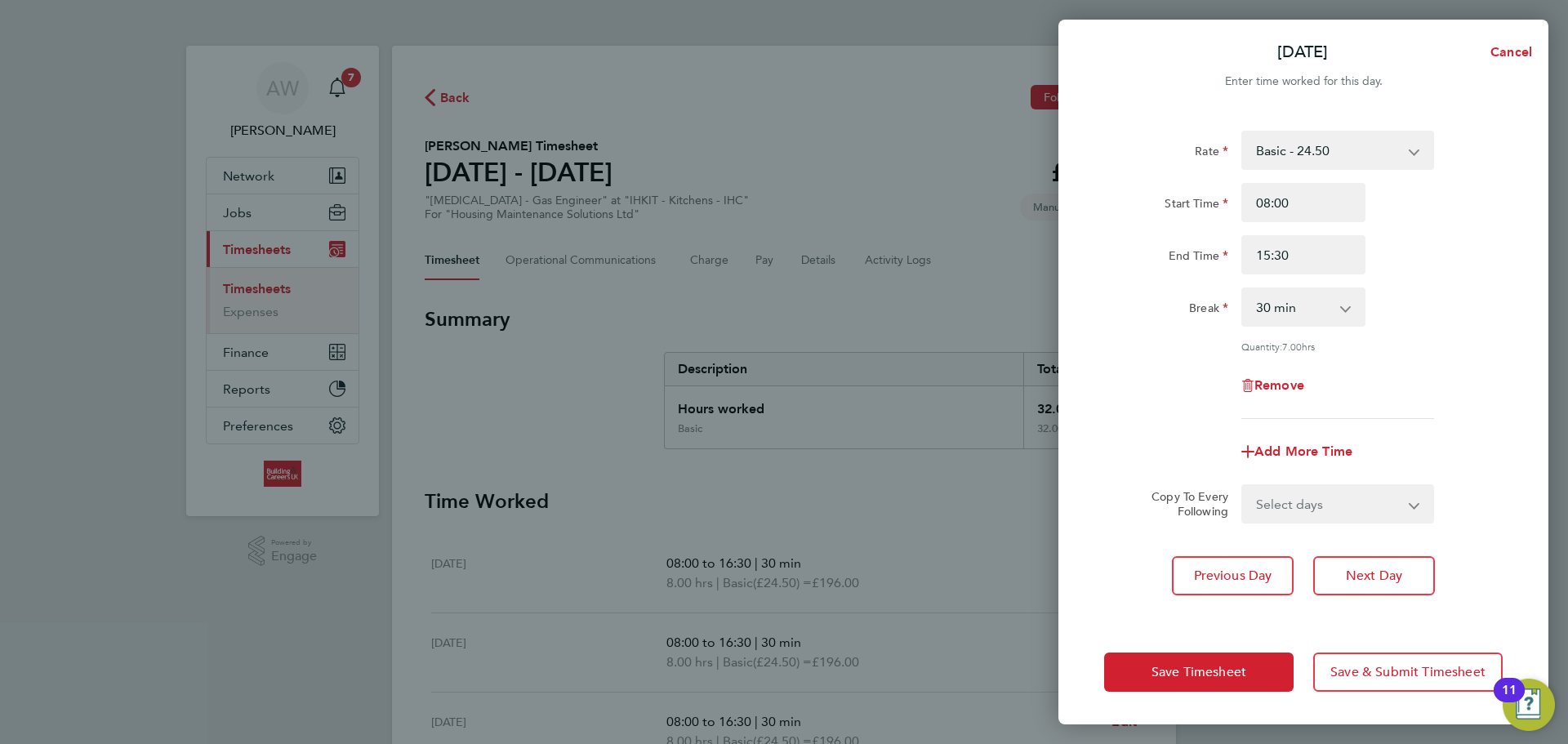
click at [1210, 700] on div "Save Timesheet Save & Submit Timesheet" at bounding box center [1303, 672] width 490 height 104
click at [1211, 684] on button "Save Timesheet" at bounding box center [1199, 672] width 190 height 39
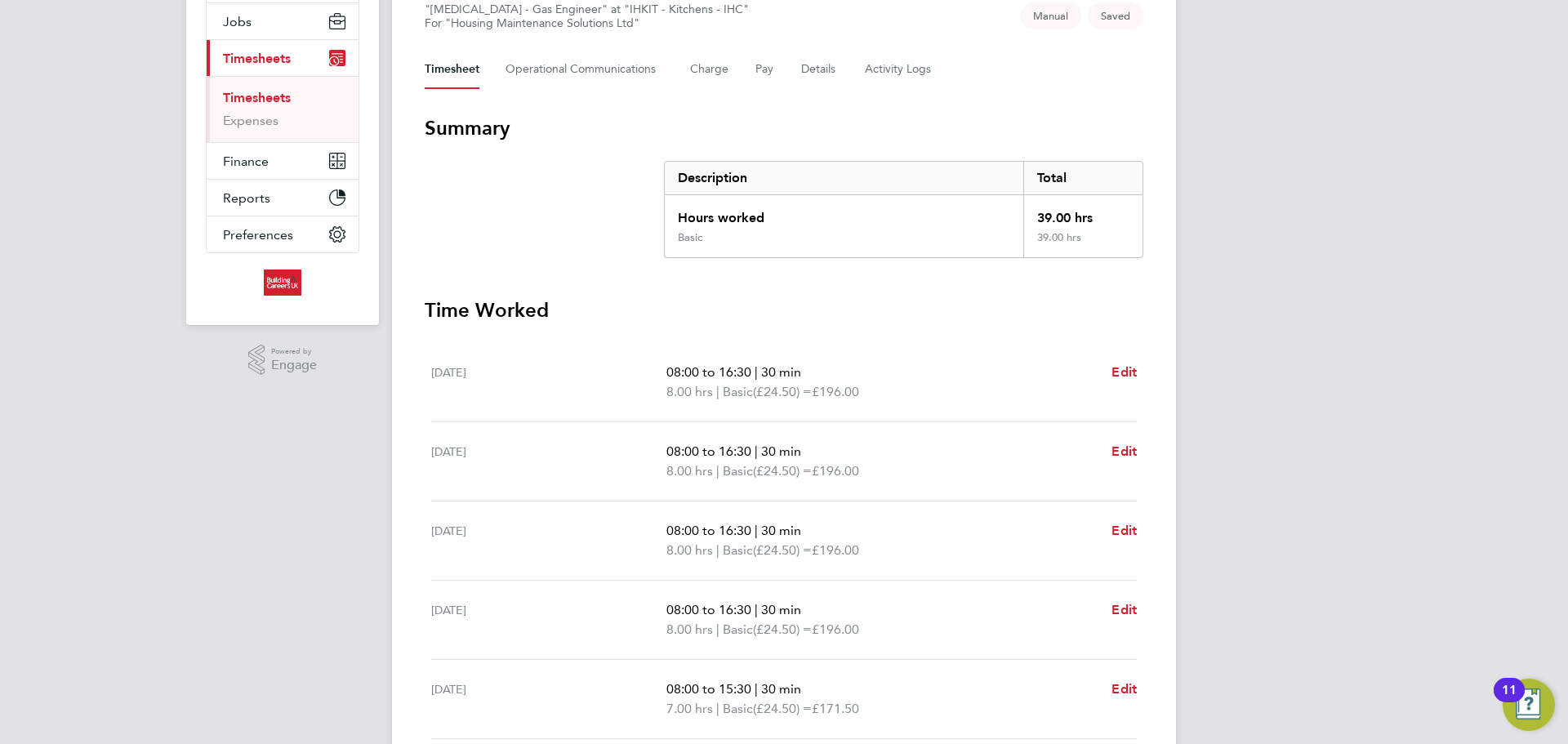
scroll to position [450, 0]
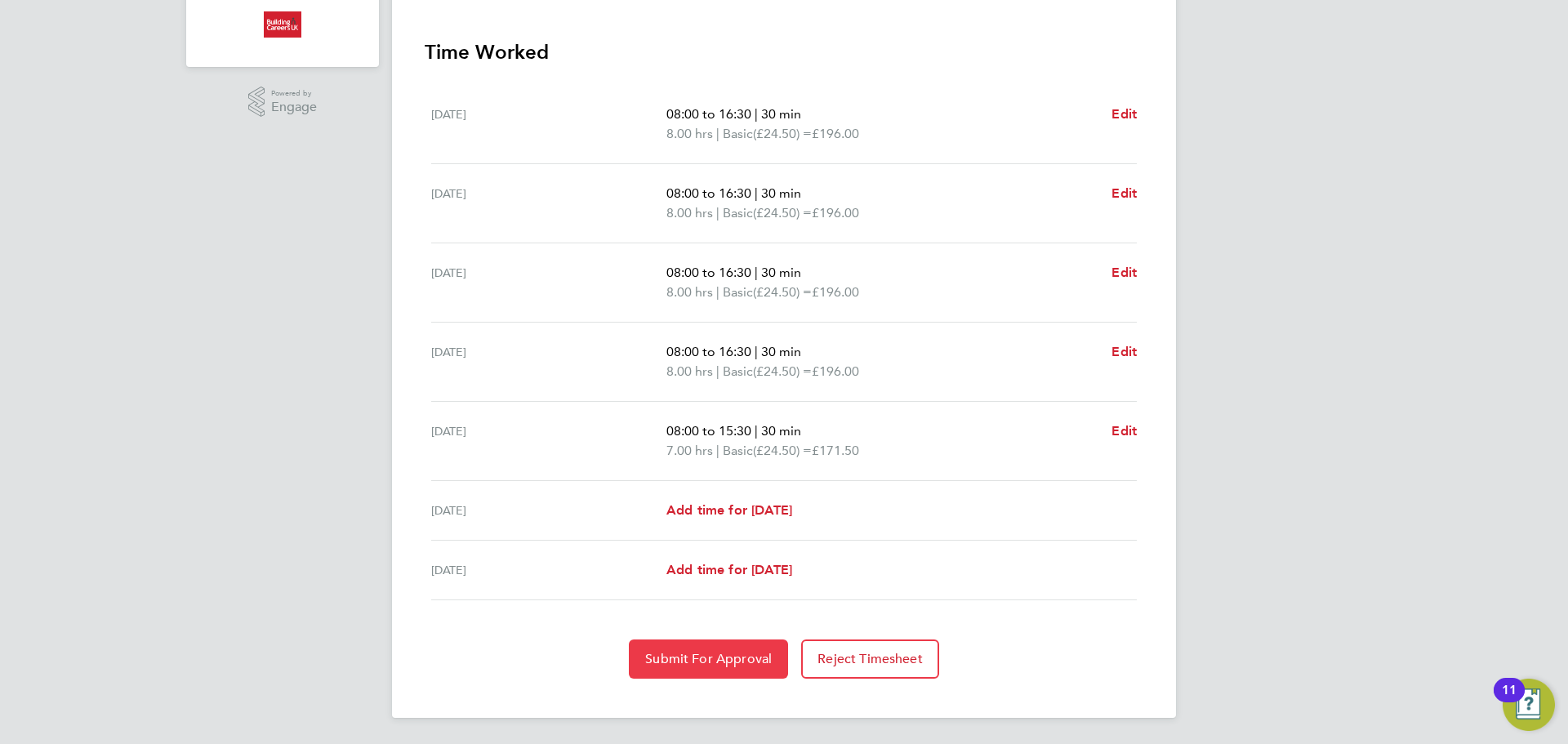
click at [718, 663] on span "Submit For Approval" at bounding box center [708, 659] width 126 height 16
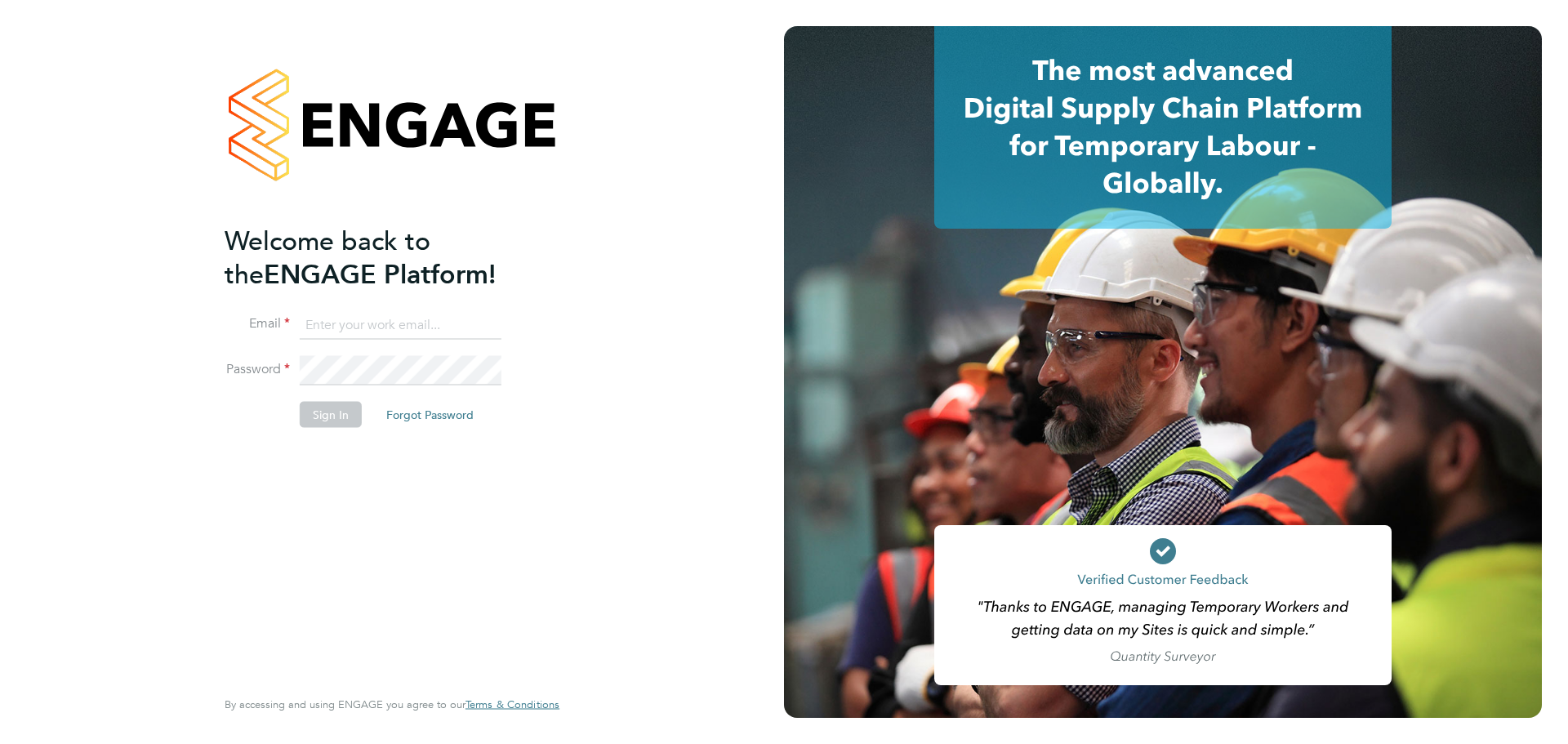
type input "[EMAIL_ADDRESS][DOMAIN_NAME]"
click at [317, 422] on button "Sign In" at bounding box center [331, 414] width 62 height 26
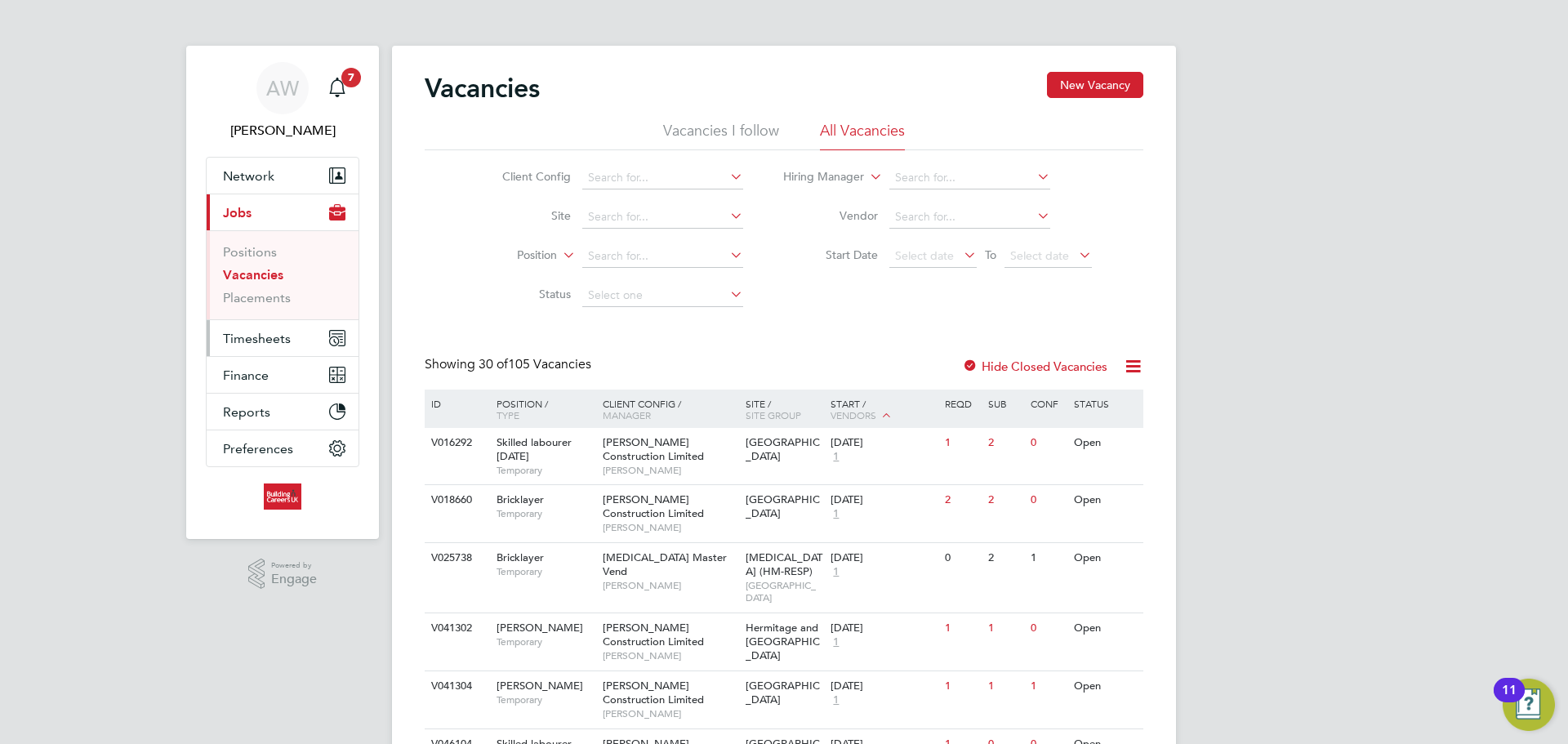
click at [263, 327] on button "Timesheets" at bounding box center [282, 338] width 152 height 36
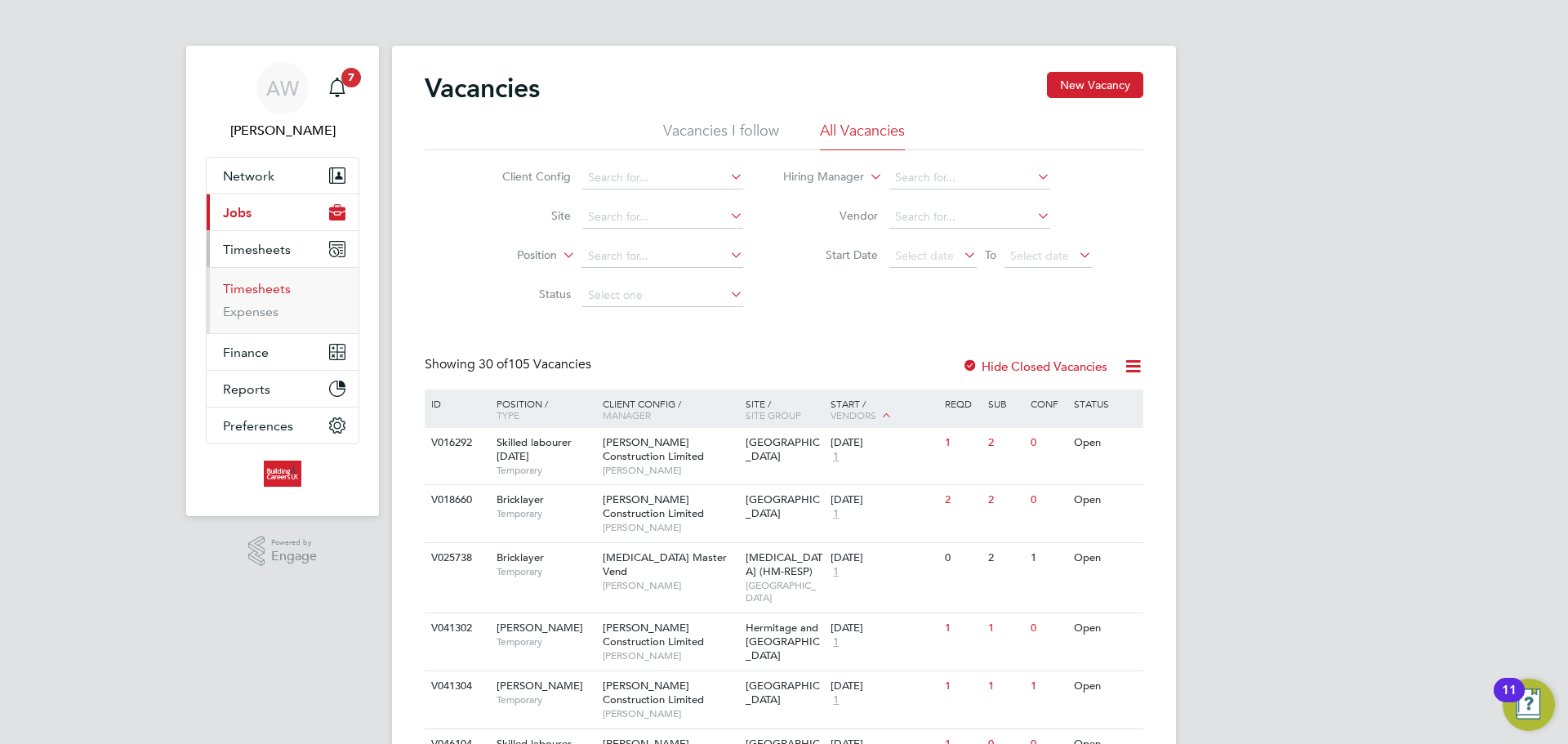
click at [279, 289] on link "Timesheets" at bounding box center [257, 288] width 68 height 16
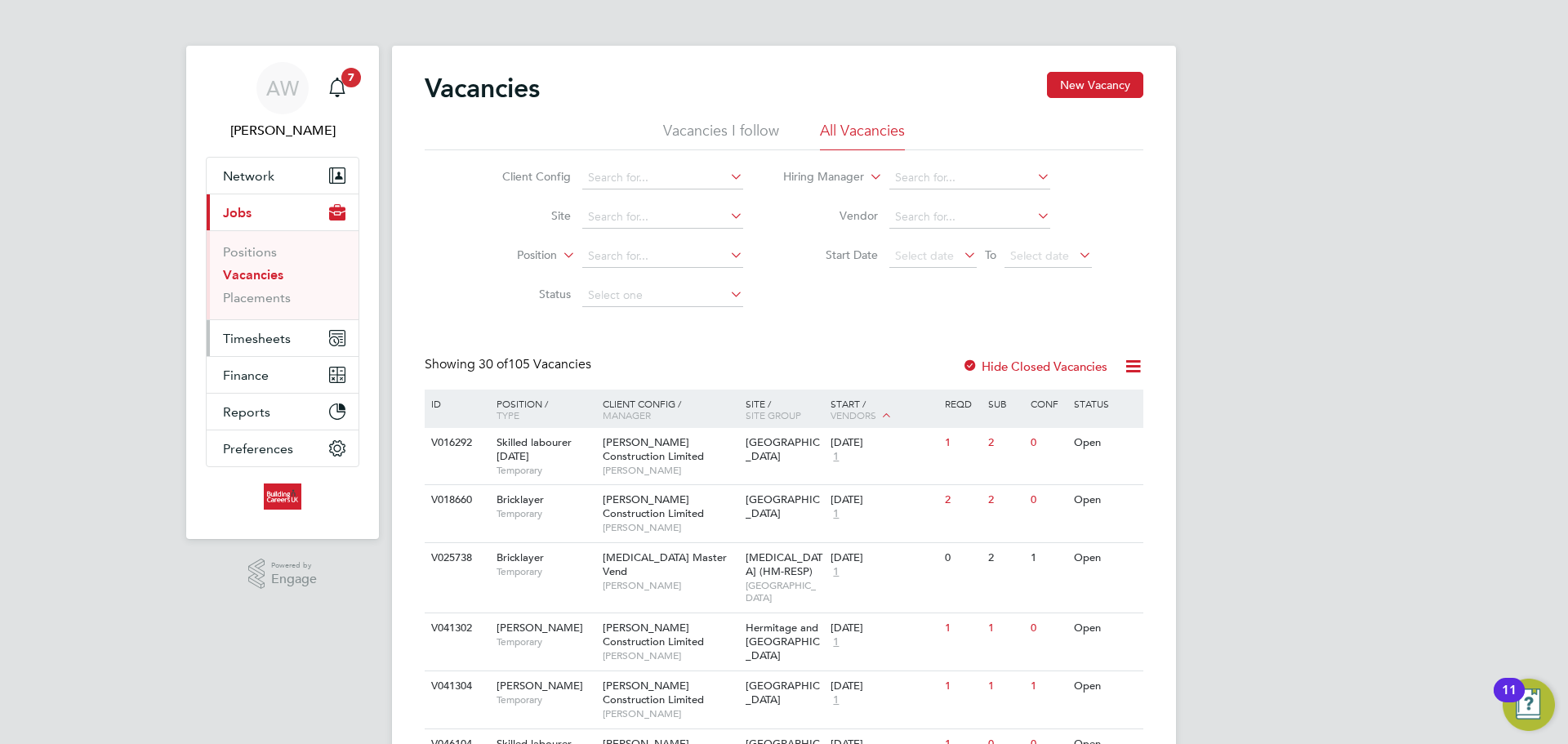
click at [303, 338] on button "Timesheets" at bounding box center [282, 338] width 152 height 36
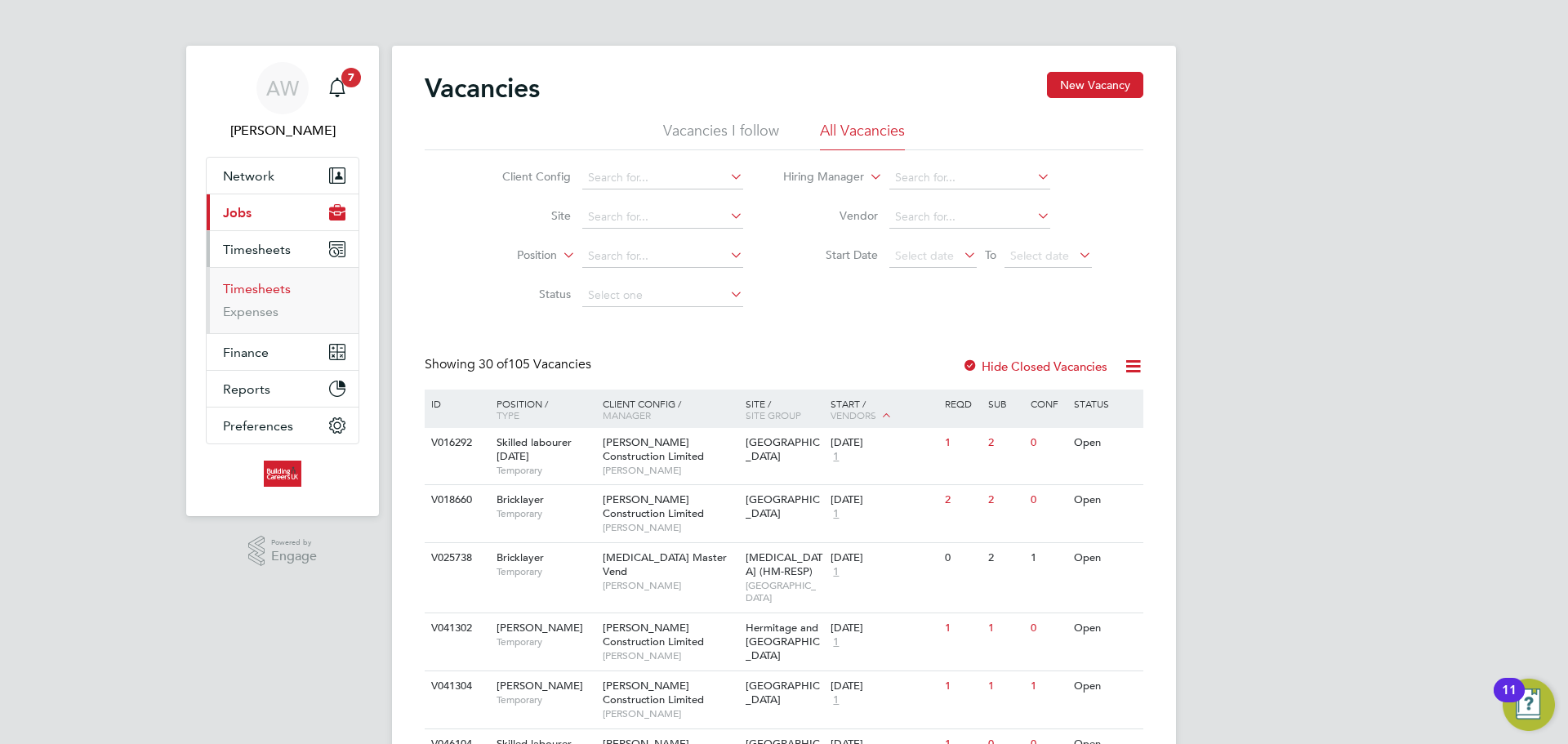
click at [278, 293] on link "Timesheets" at bounding box center [257, 288] width 68 height 16
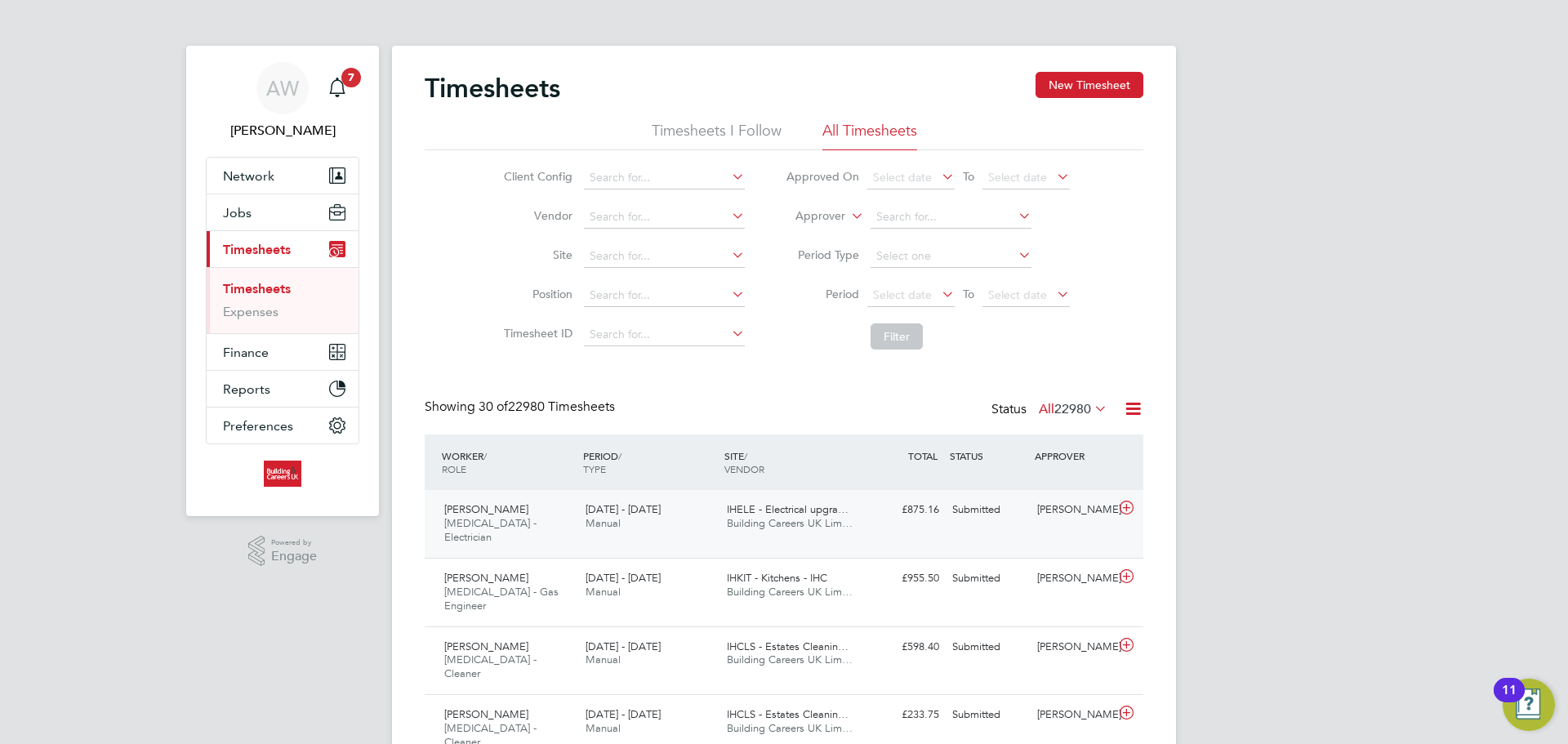
click at [856, 527] on div "IHELE - Electrical upgra… Building Careers UK Lim…" at bounding box center [791, 517] width 141 height 41
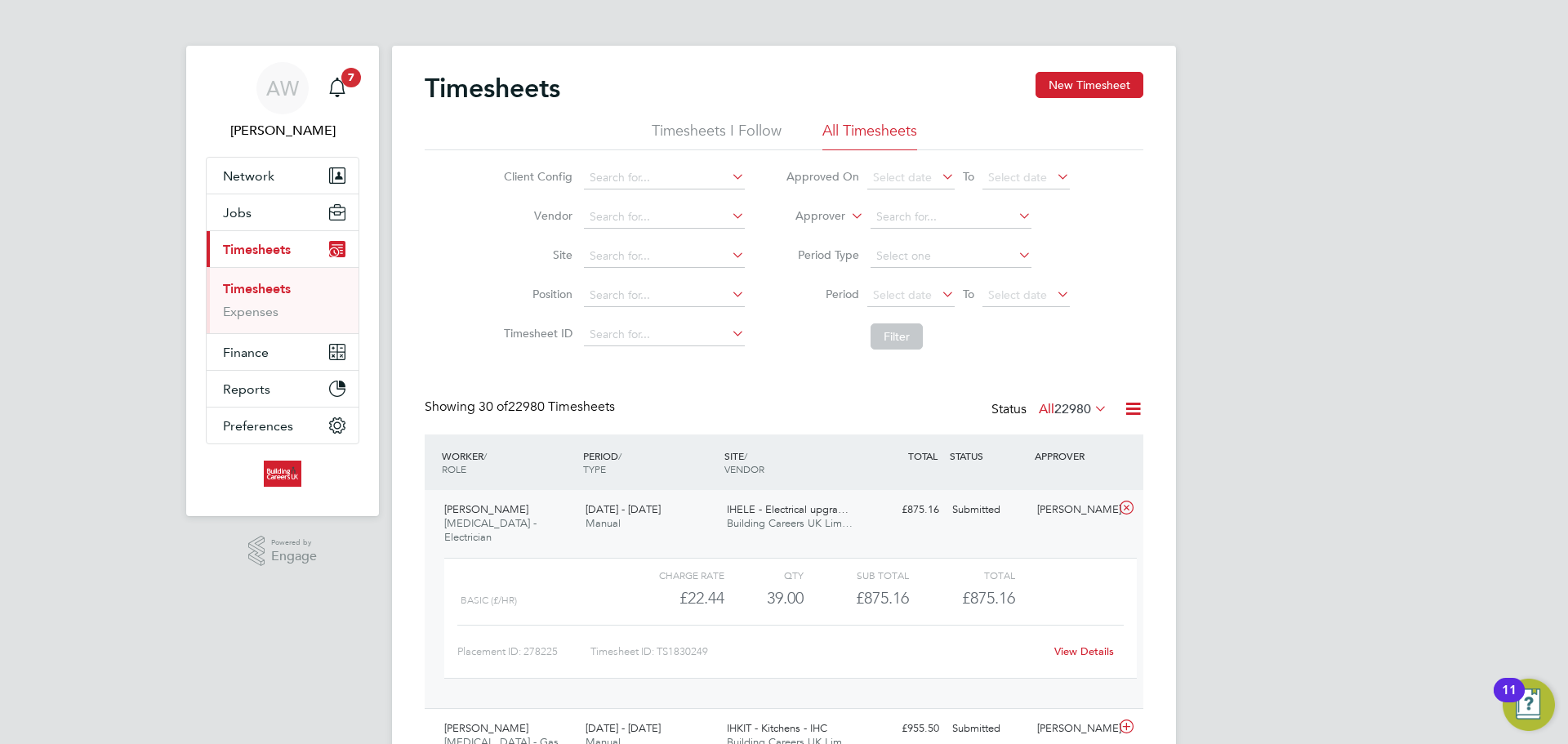
click at [858, 519] on div "IHELE - Electrical upgra… Building Careers UK Lim…" at bounding box center [791, 517] width 141 height 41
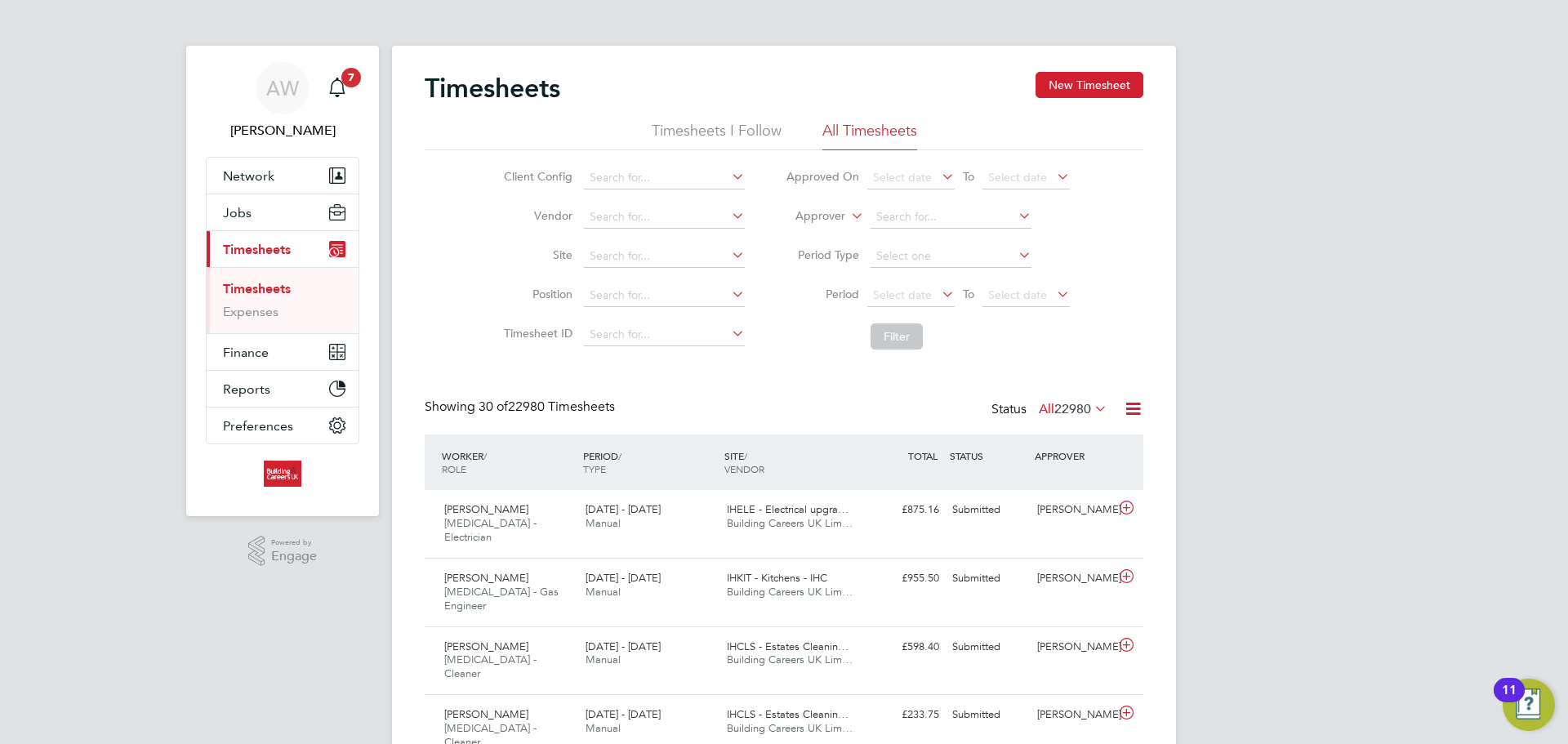
click at [286, 289] on link "Timesheets" at bounding box center [257, 288] width 68 height 16
click at [341, 89] on icon "Main navigation" at bounding box center [337, 88] width 20 height 20
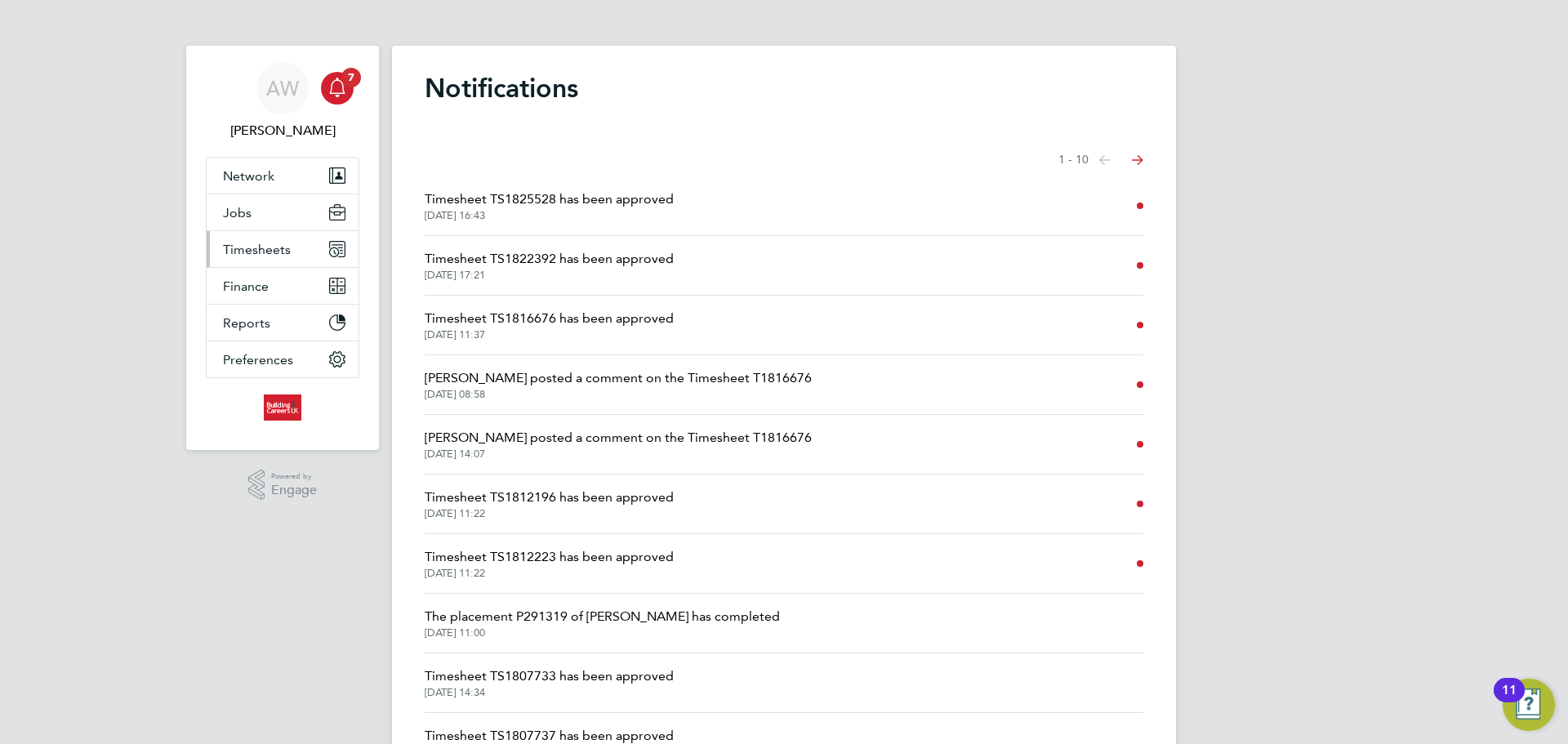
click at [264, 251] on span "Timesheets" at bounding box center [257, 249] width 68 height 16
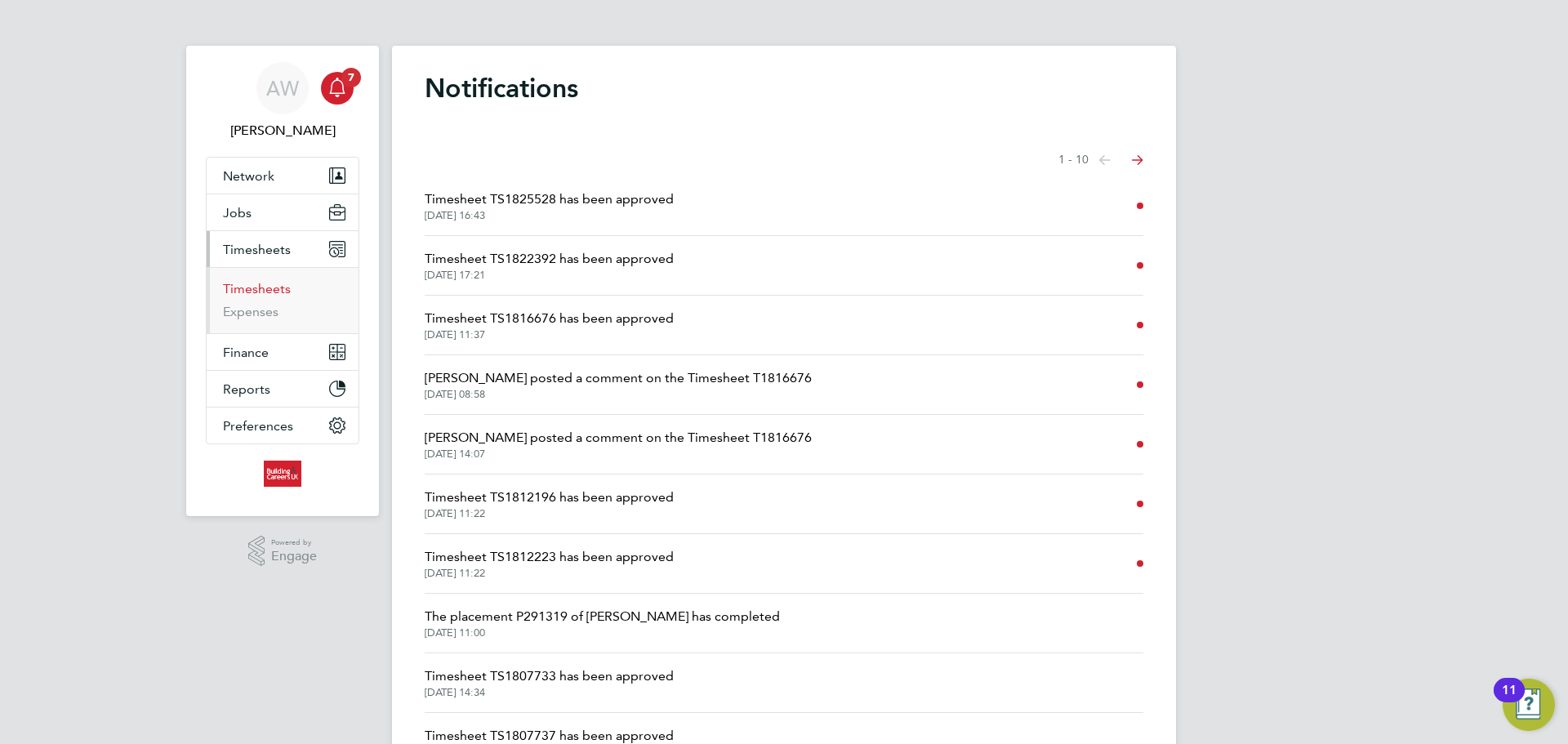
click at [259, 284] on link "Timesheets" at bounding box center [257, 288] width 68 height 16
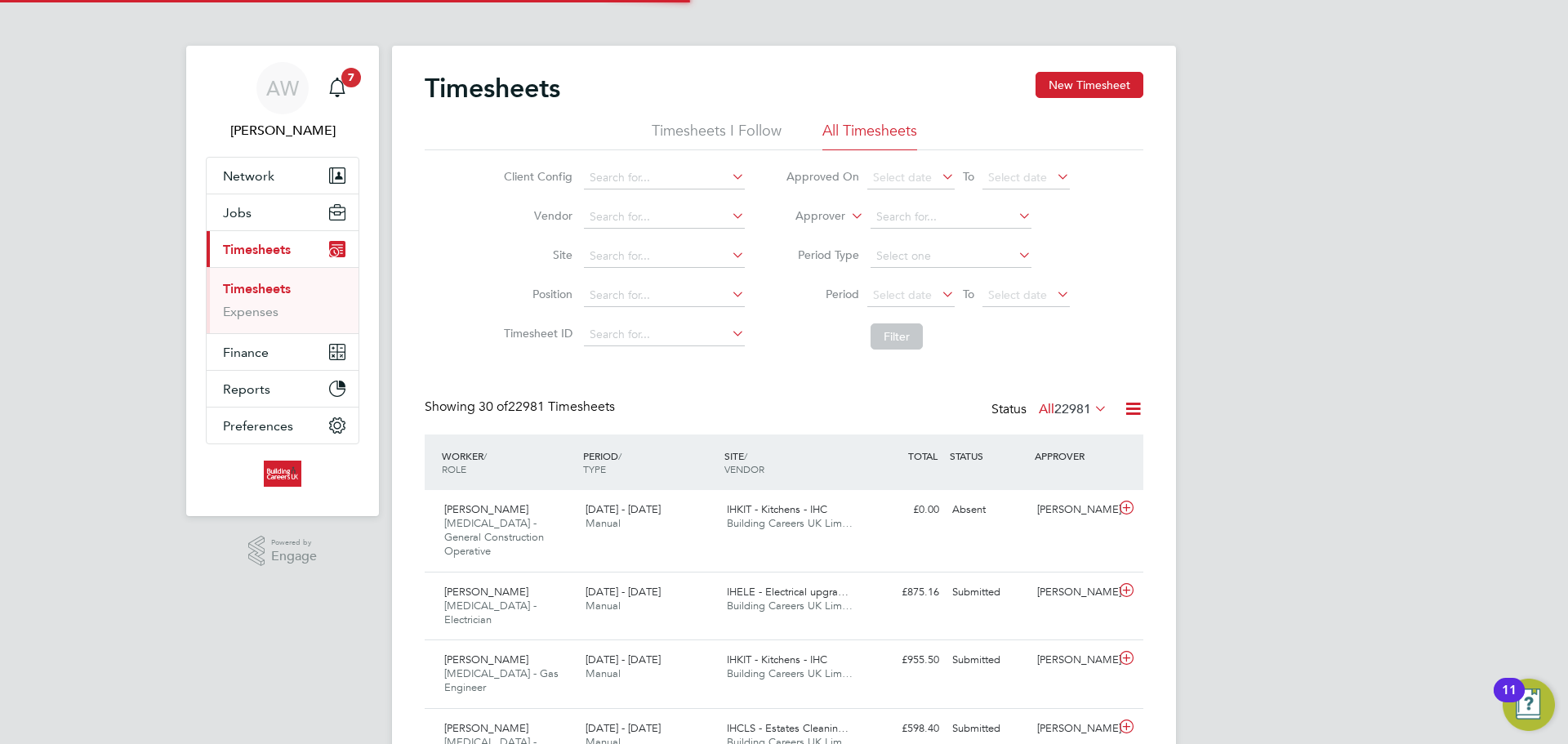
scroll to position [42, 142]
